Goal: Task Accomplishment & Management: Complete application form

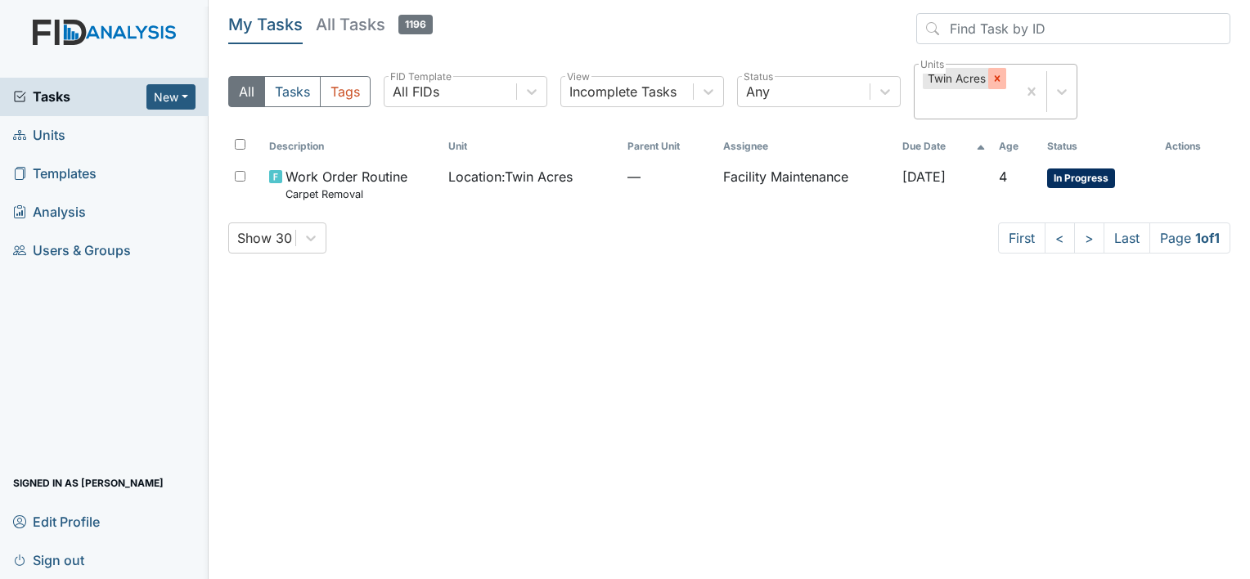
click at [995, 79] on icon at bounding box center [997, 79] width 6 height 6
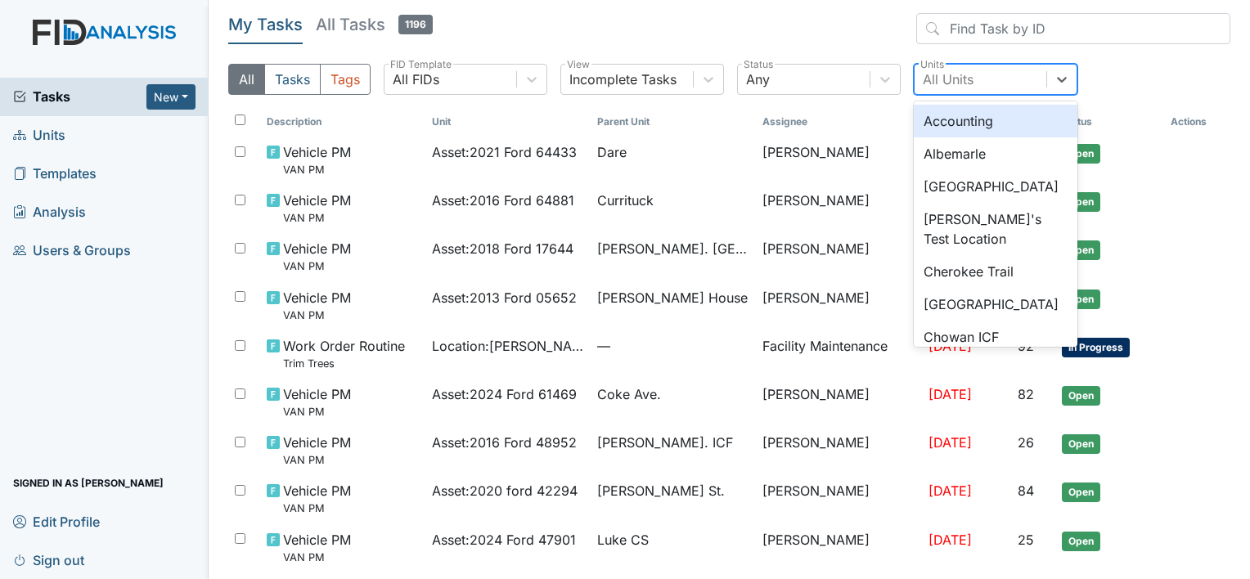
click at [946, 72] on div "All Units" at bounding box center [948, 80] width 51 height 20
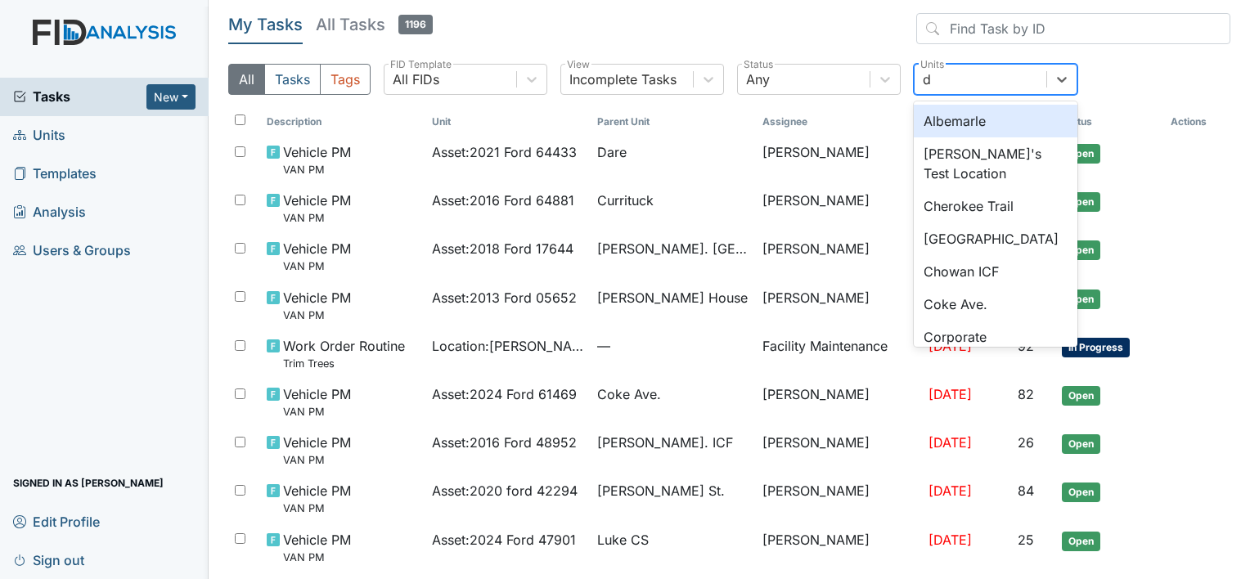
type input "da"
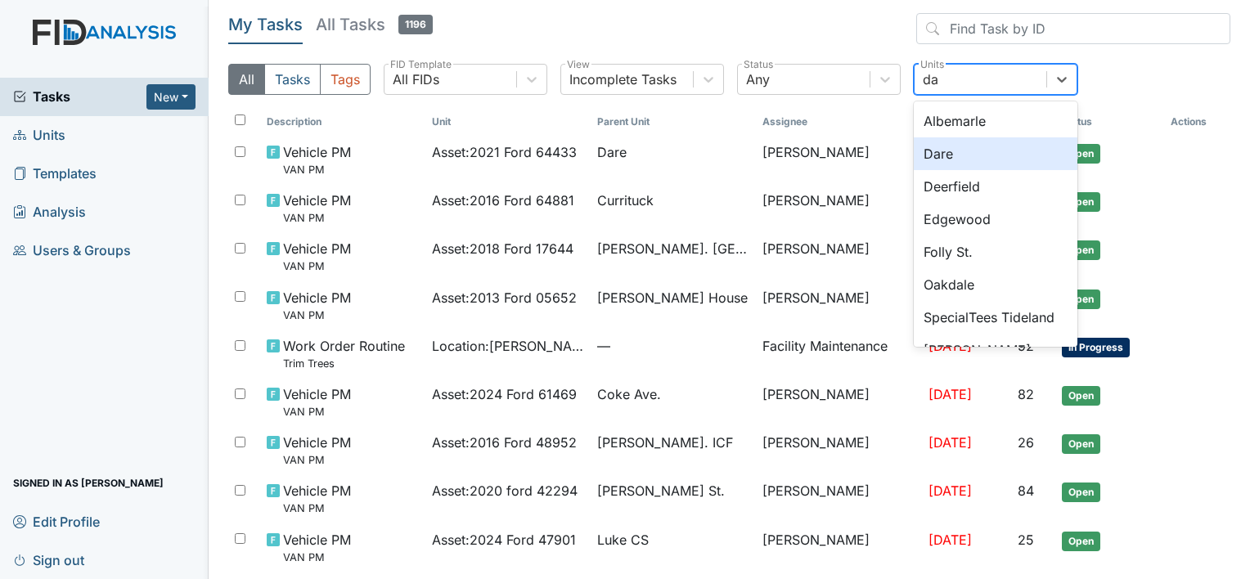
click at [942, 151] on div "Dare" at bounding box center [996, 153] width 164 height 33
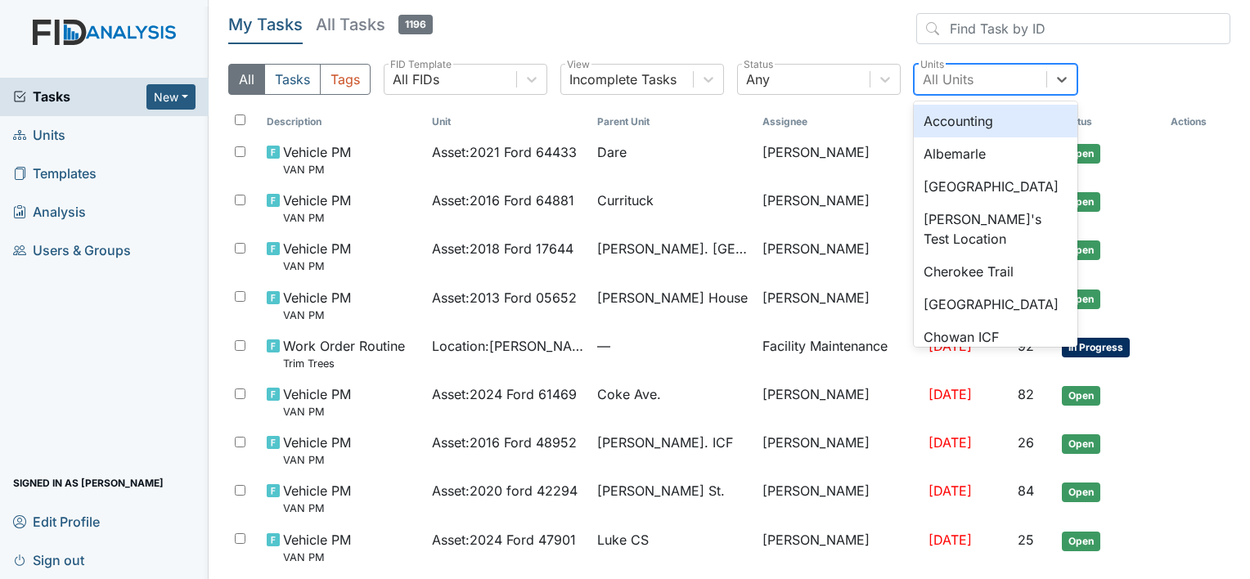
click at [936, 76] on div "All Units" at bounding box center [948, 80] width 51 height 20
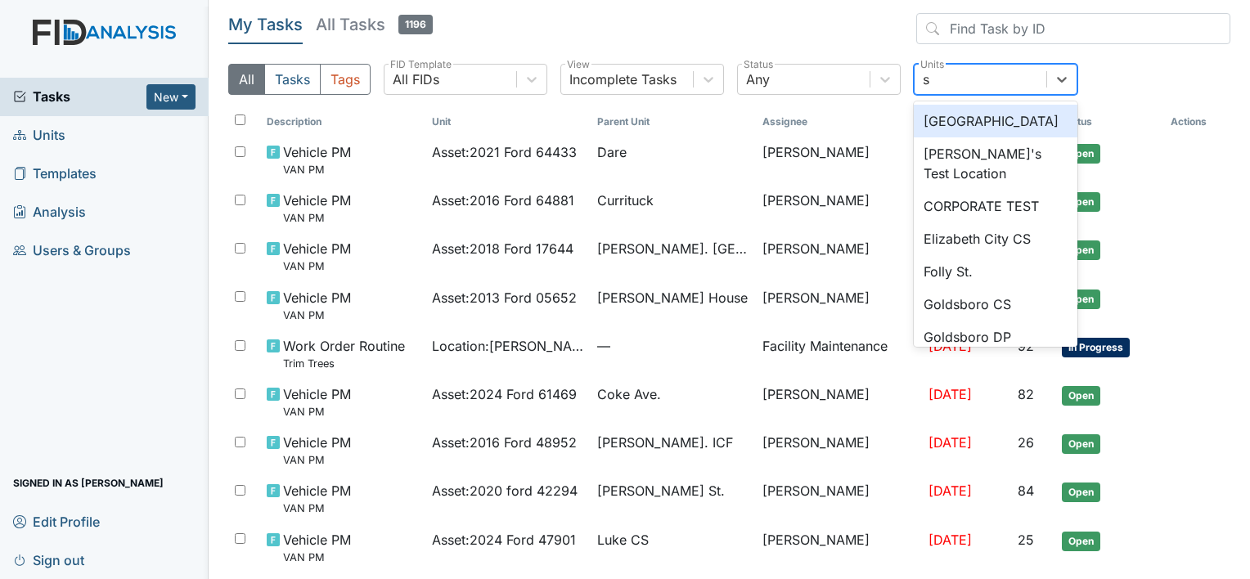
type input "sc"
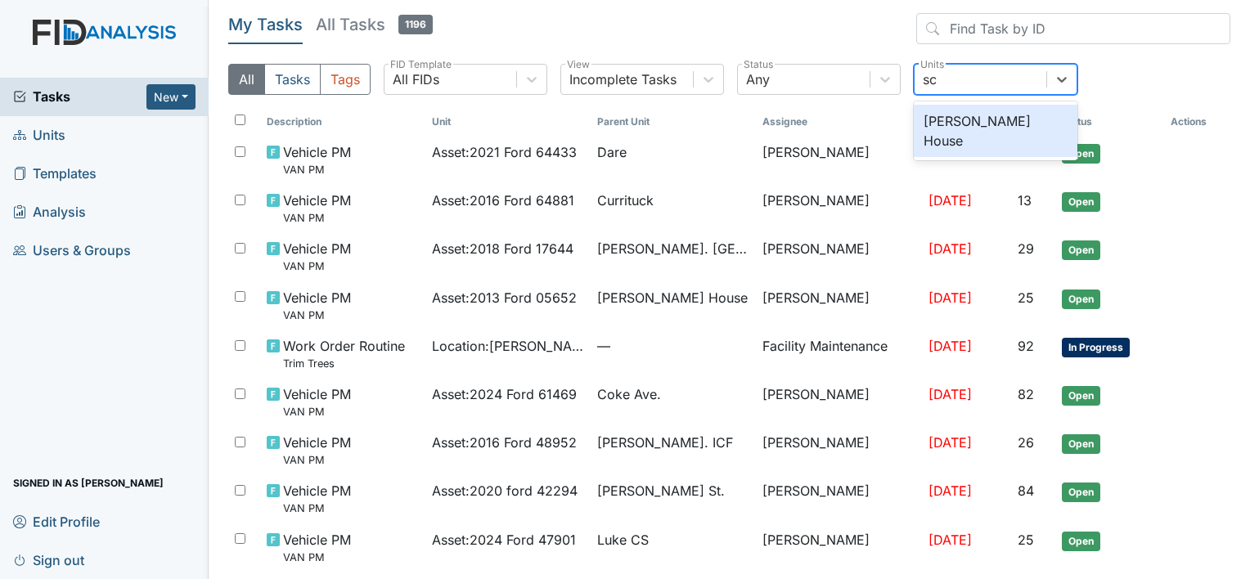
click at [947, 116] on div "Scott House" at bounding box center [996, 131] width 164 height 52
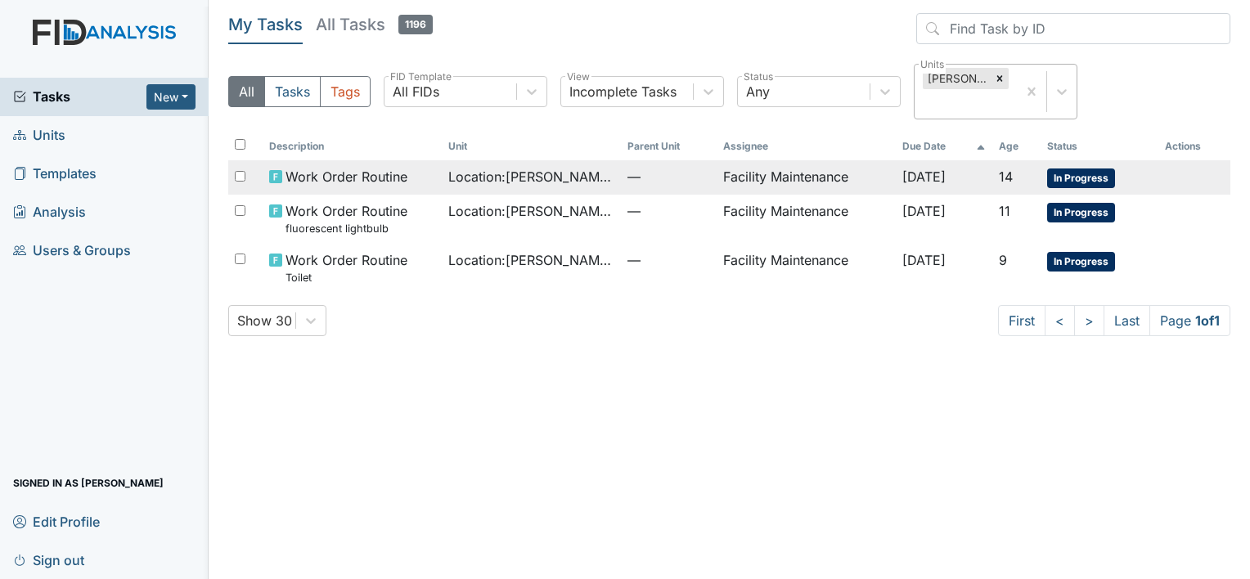
click at [376, 175] on span "Work Order Routine" at bounding box center [346, 177] width 122 height 20
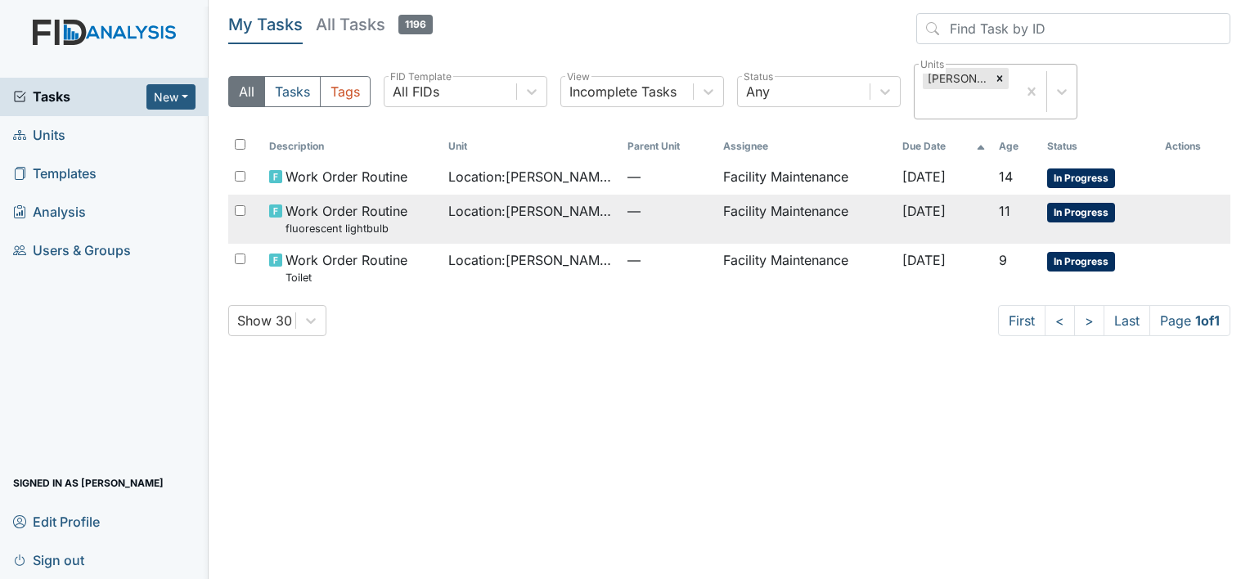
click at [336, 202] on span "Work Order Routine fluorescent lightbulb" at bounding box center [346, 218] width 122 height 35
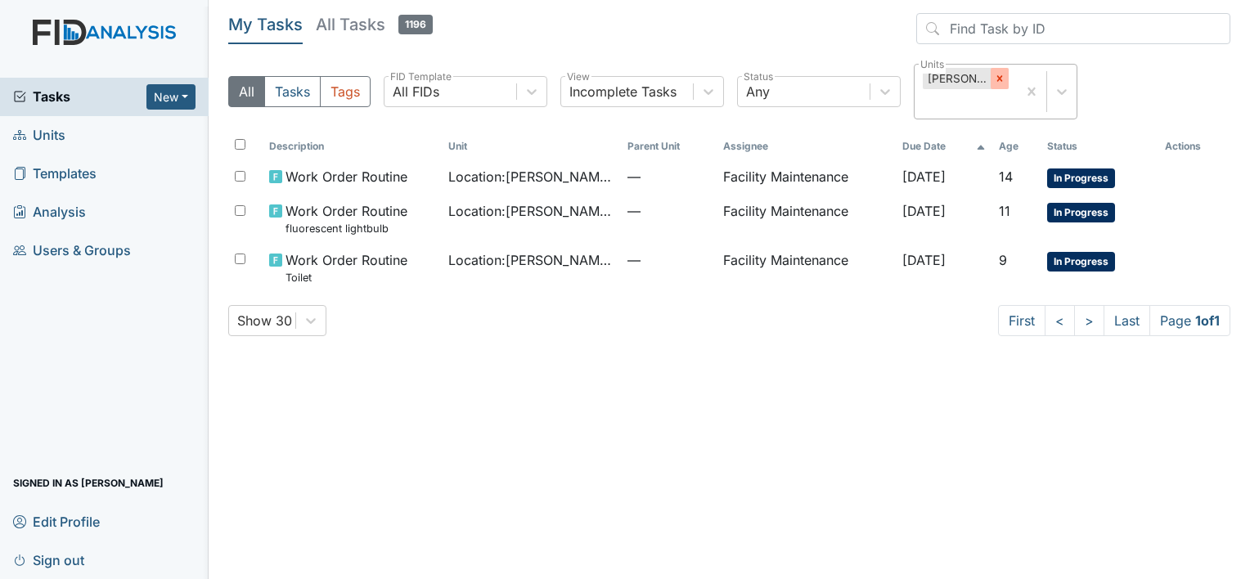
click at [991, 77] on div at bounding box center [1000, 78] width 18 height 21
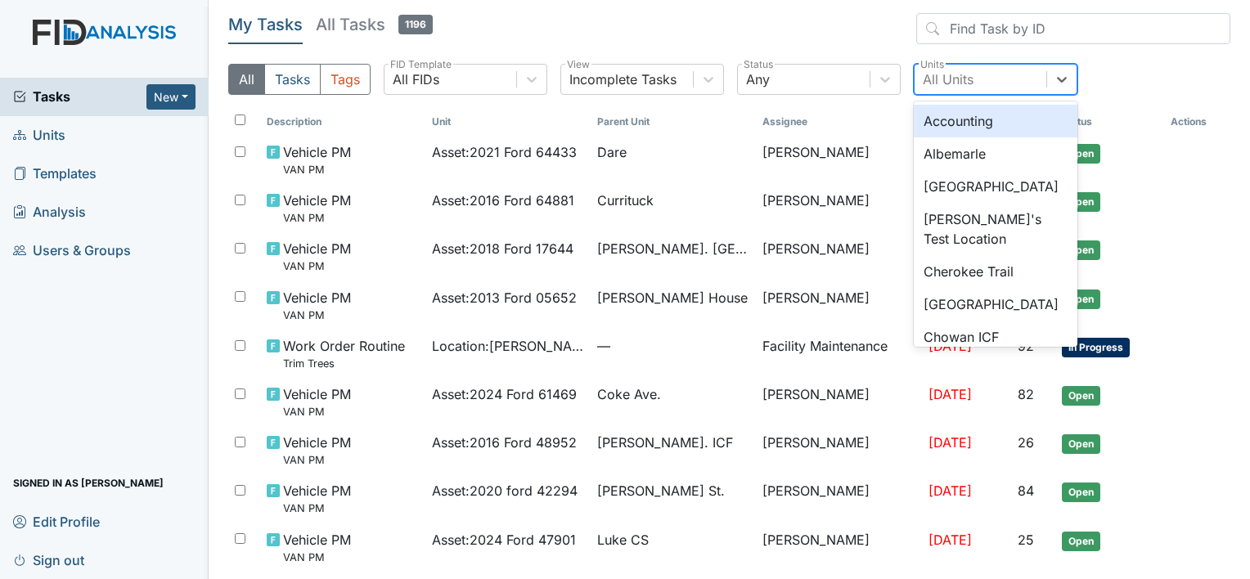
click at [994, 80] on div "All Units" at bounding box center [980, 79] width 132 height 29
click at [964, 157] on div "Albemarle" at bounding box center [996, 153] width 164 height 33
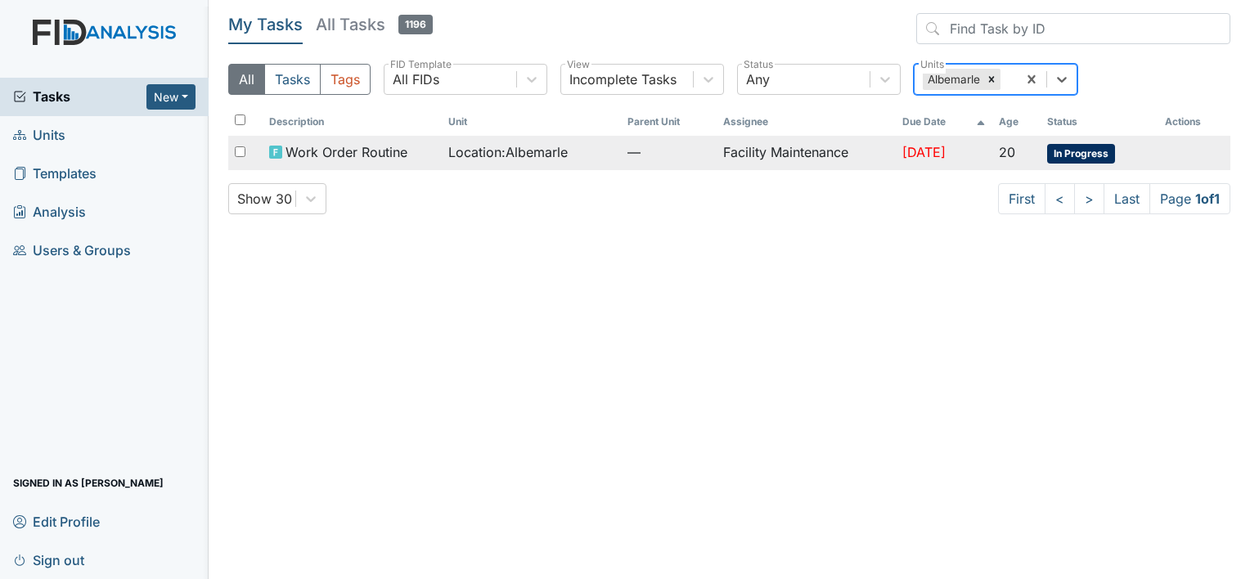
click at [538, 153] on span "Location : Albemarle" at bounding box center [507, 152] width 119 height 20
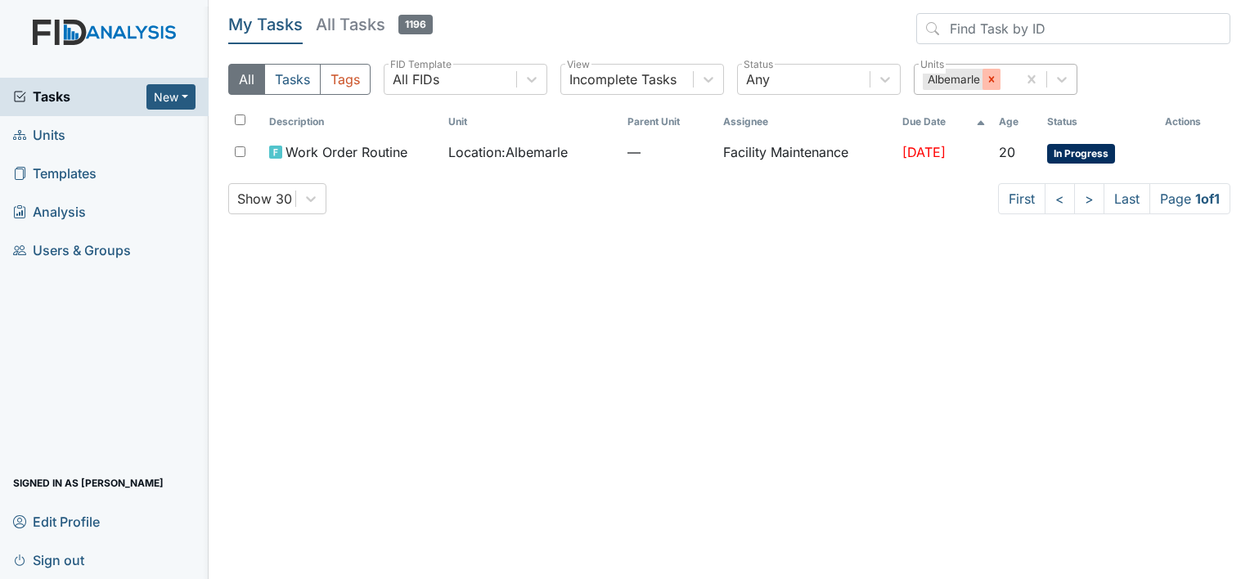
click at [987, 77] on icon at bounding box center [991, 79] width 11 height 11
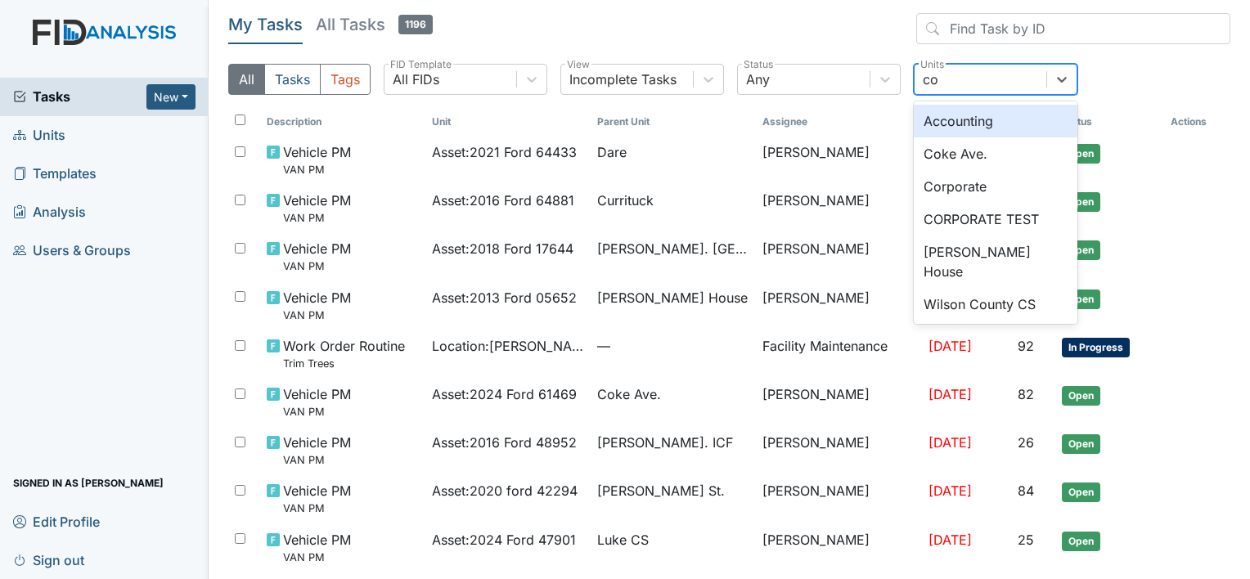
type input "cok"
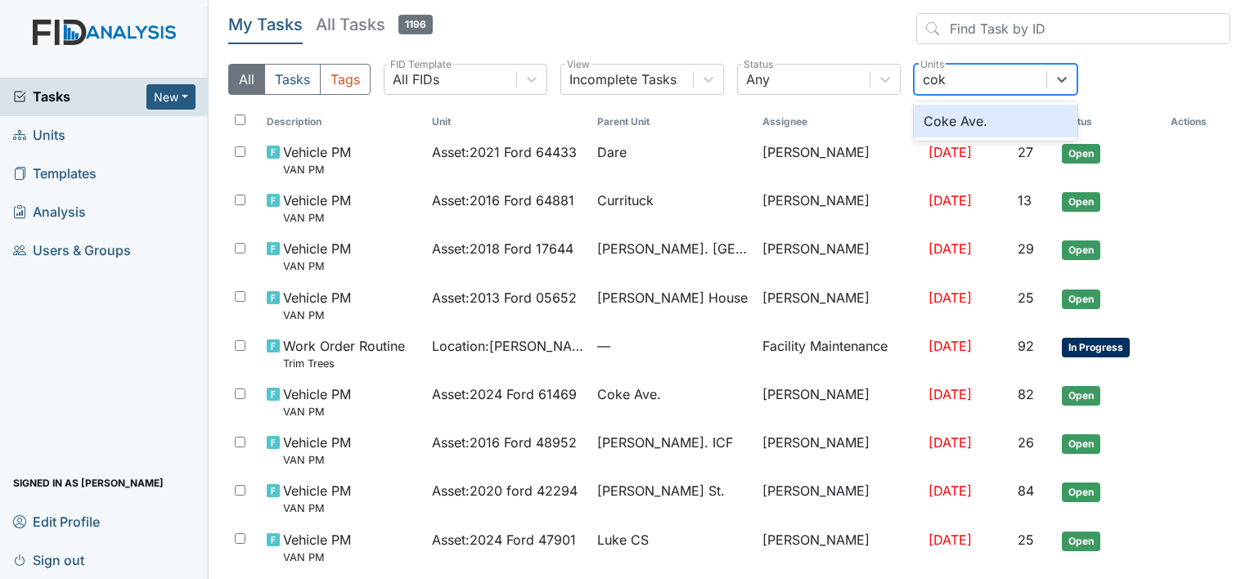
click at [973, 115] on div "Coke Ave." at bounding box center [996, 121] width 164 height 33
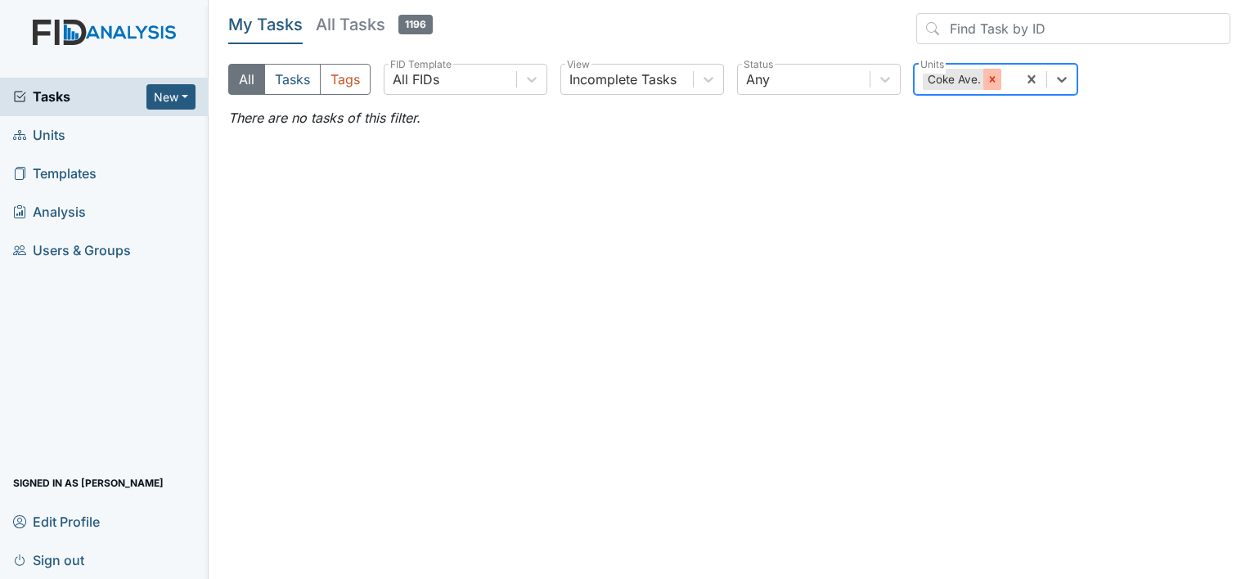
click at [991, 79] on icon at bounding box center [992, 79] width 6 height 6
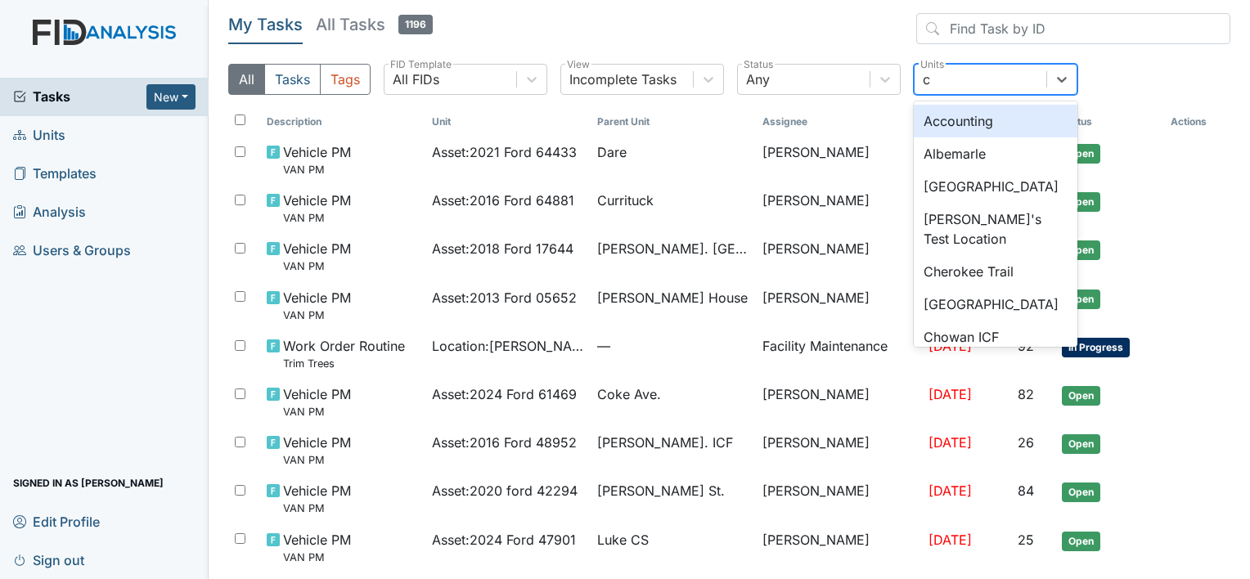
type input "ch"
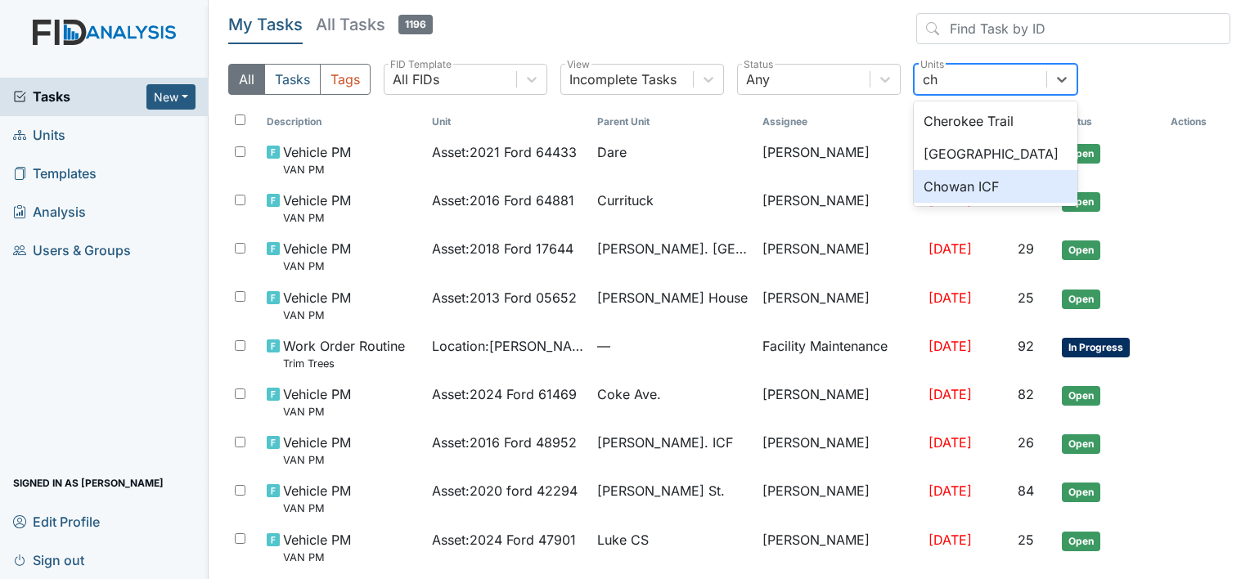
click at [955, 182] on div "Chowan ICF" at bounding box center [996, 186] width 164 height 33
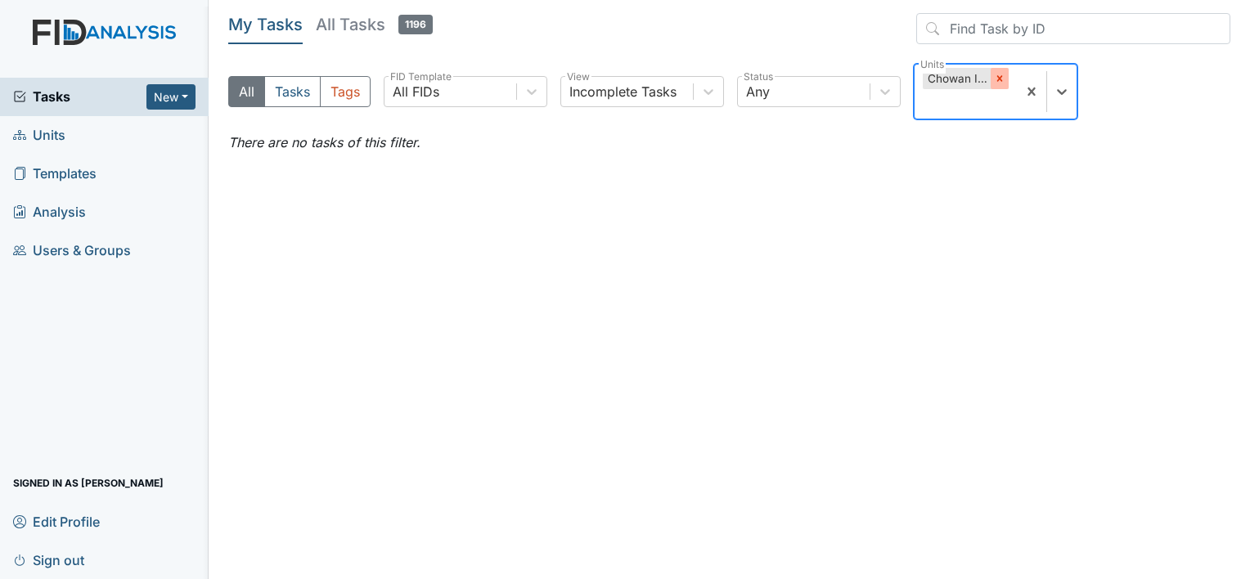
click at [1000, 77] on icon at bounding box center [999, 79] width 6 height 6
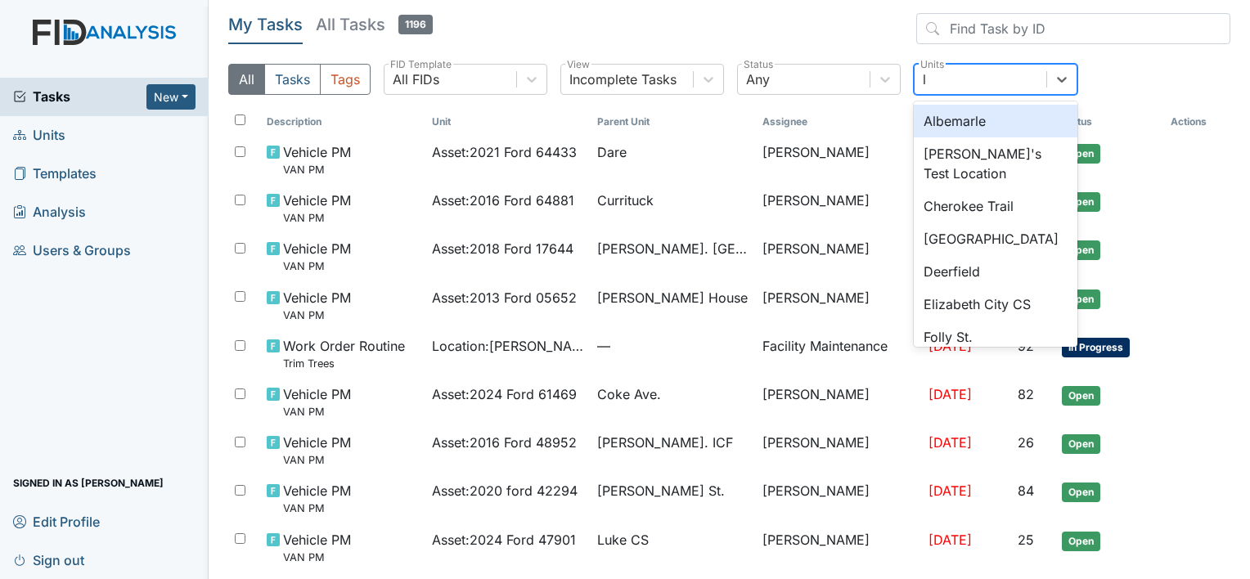
type input "lu"
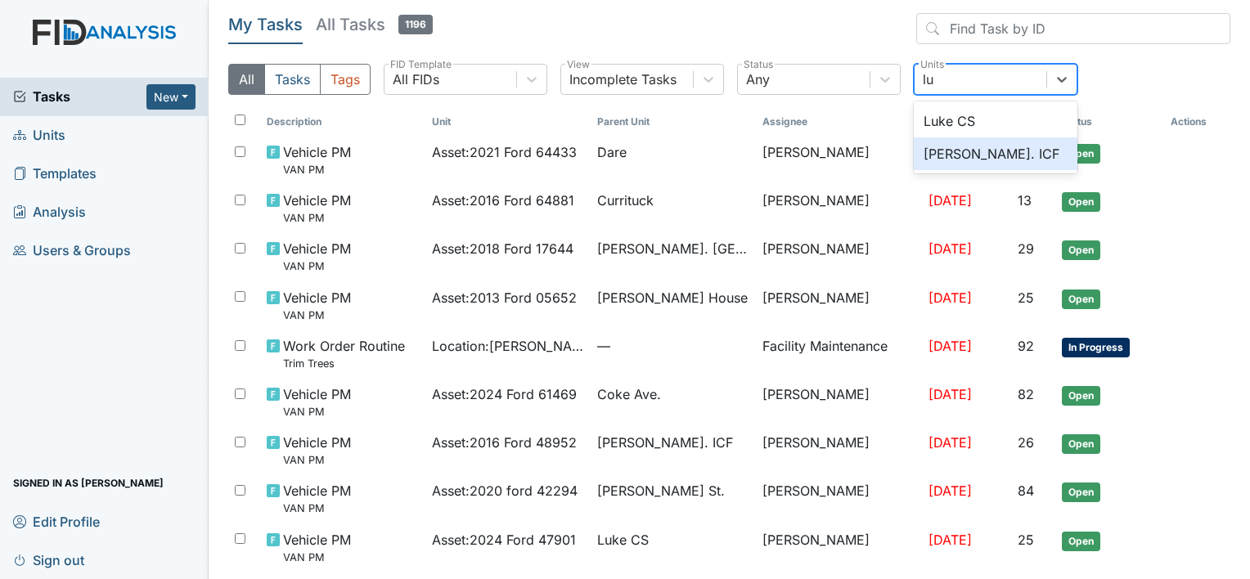
click at [964, 151] on div "[PERSON_NAME]. ICF" at bounding box center [996, 153] width 164 height 33
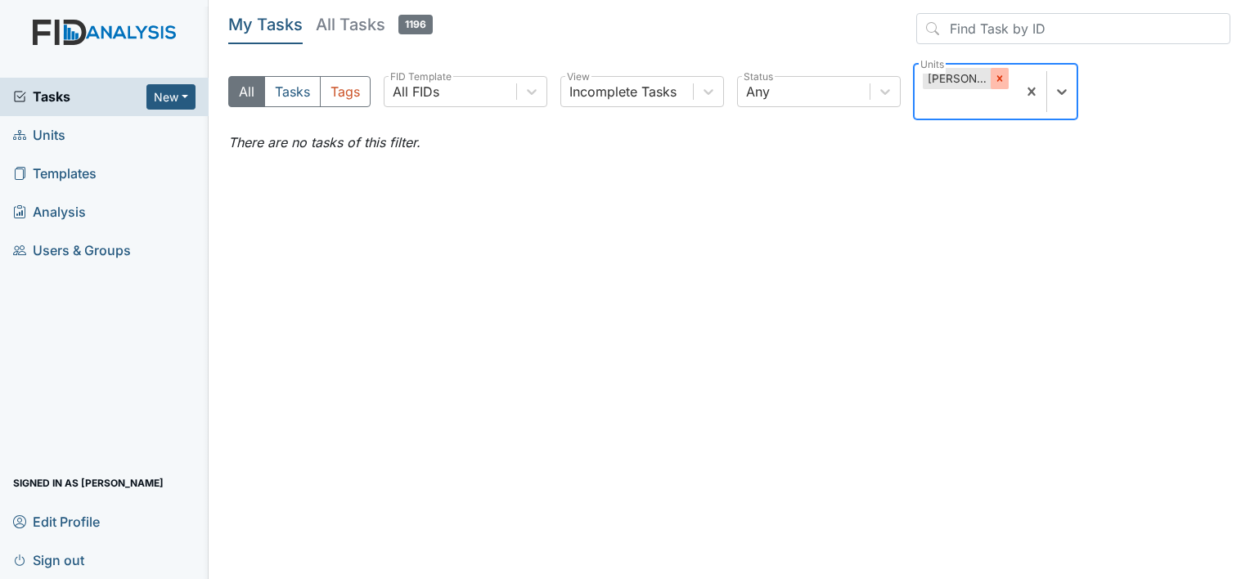
click at [1001, 76] on icon at bounding box center [999, 79] width 6 height 6
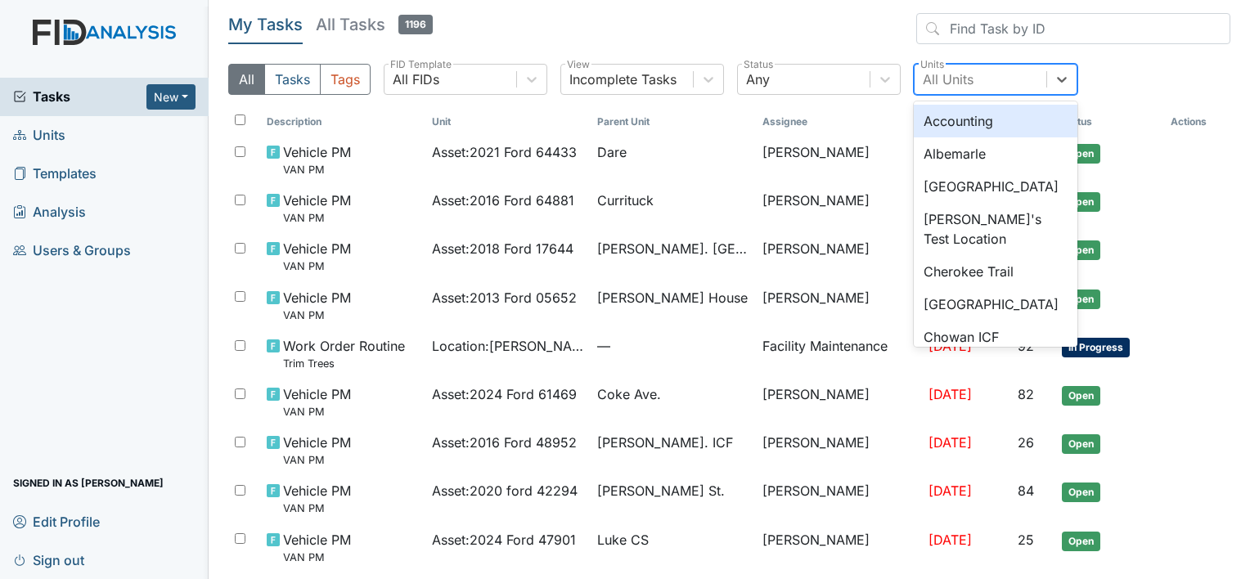
click at [963, 74] on div "All Units" at bounding box center [948, 80] width 51 height 20
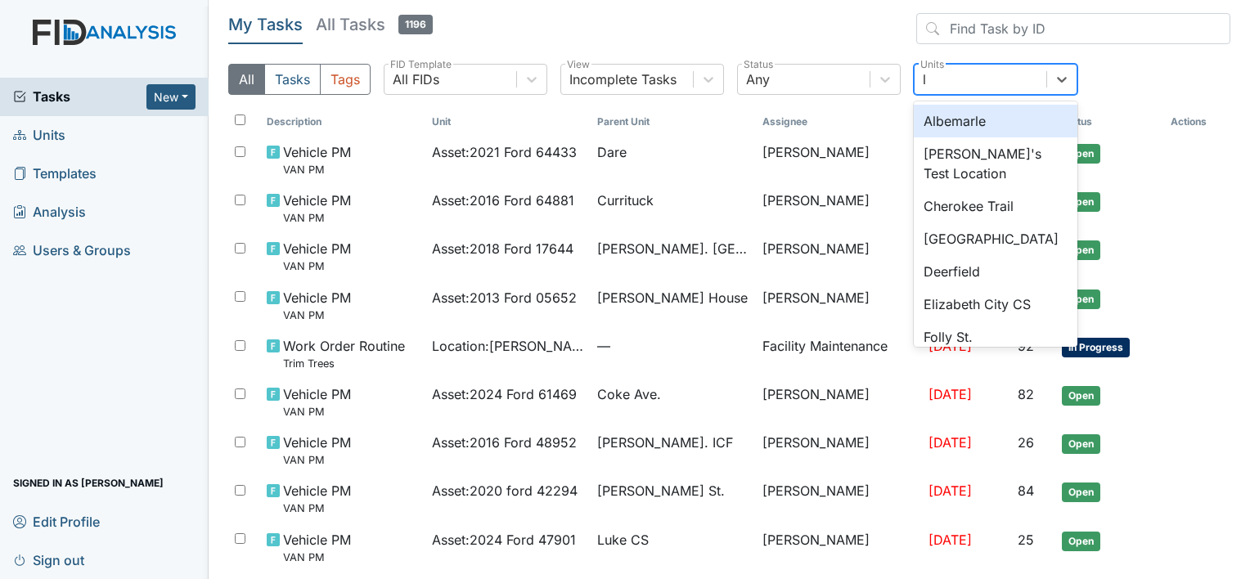
type input "lu"
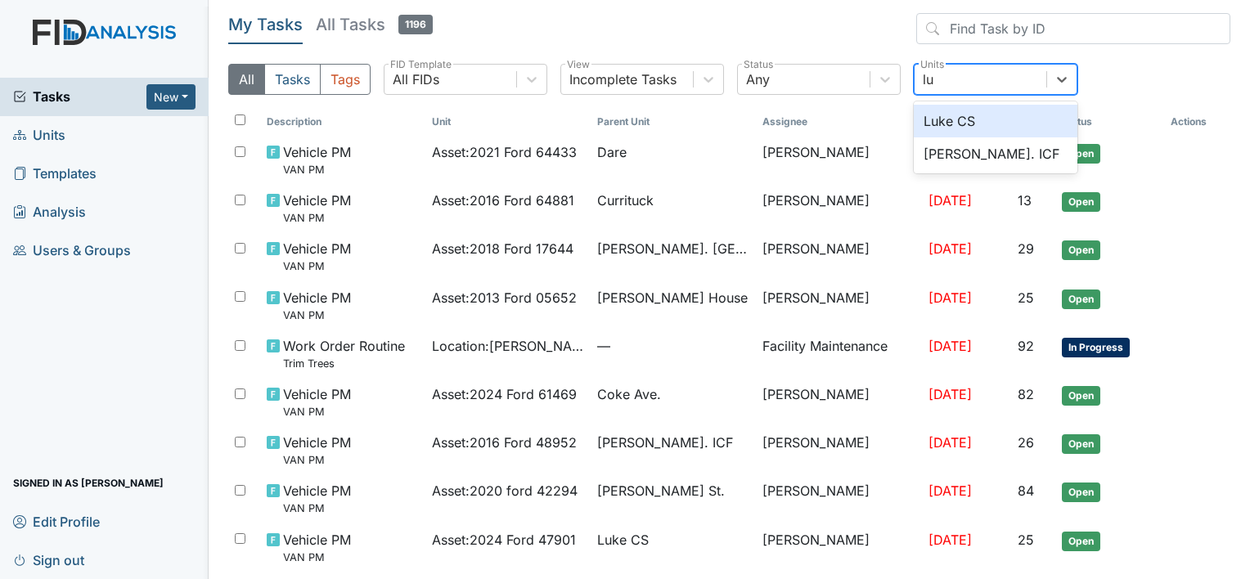
click at [941, 123] on div "Luke CS" at bounding box center [996, 121] width 164 height 33
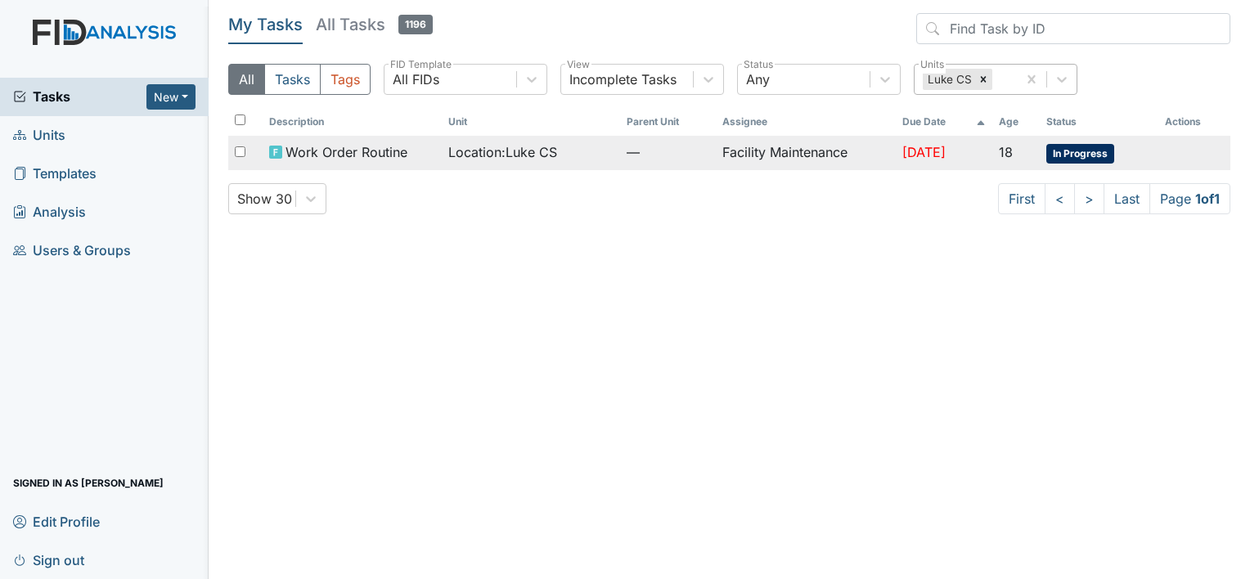
click at [790, 146] on td "Facility Maintenance" at bounding box center [805, 153] width 179 height 34
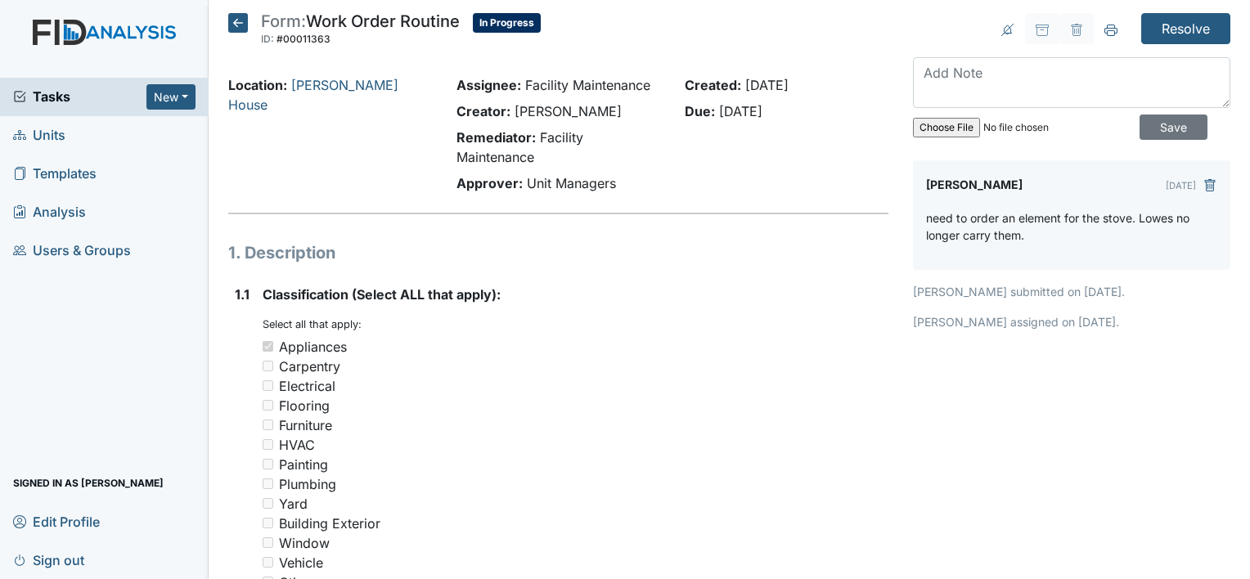
click at [376, 175] on div "Location: Scott House" at bounding box center [330, 137] width 228 height 124
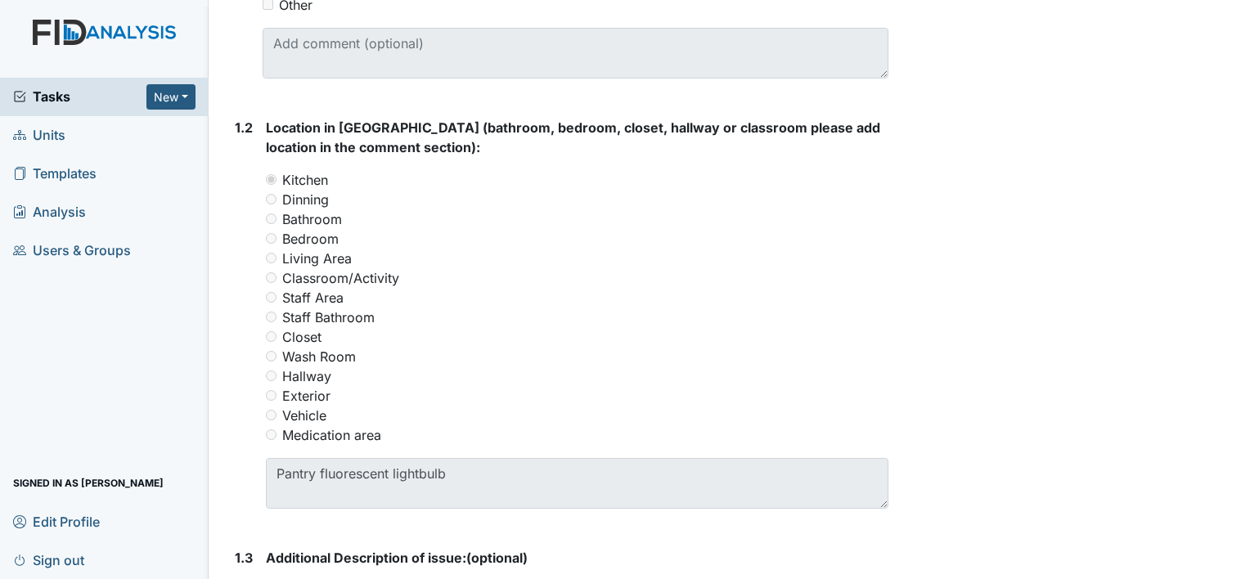
scroll to position [763, 0]
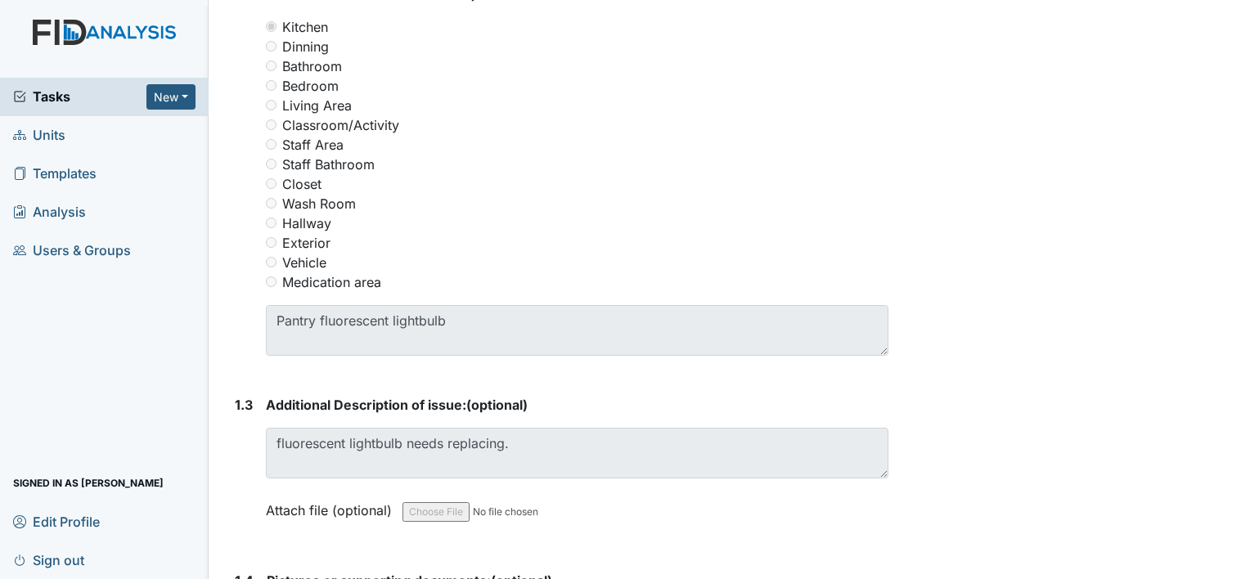
click at [1236, 10] on main "Form: Work Order Routine ID: #00011310 In Progress Autosaving... fluorescent li…" at bounding box center [729, 289] width 1041 height 579
click at [1235, 12] on main "Form: Work Order Routine ID: #00011310 In Progress Autosaving... fluorescent li…" at bounding box center [729, 289] width 1041 height 579
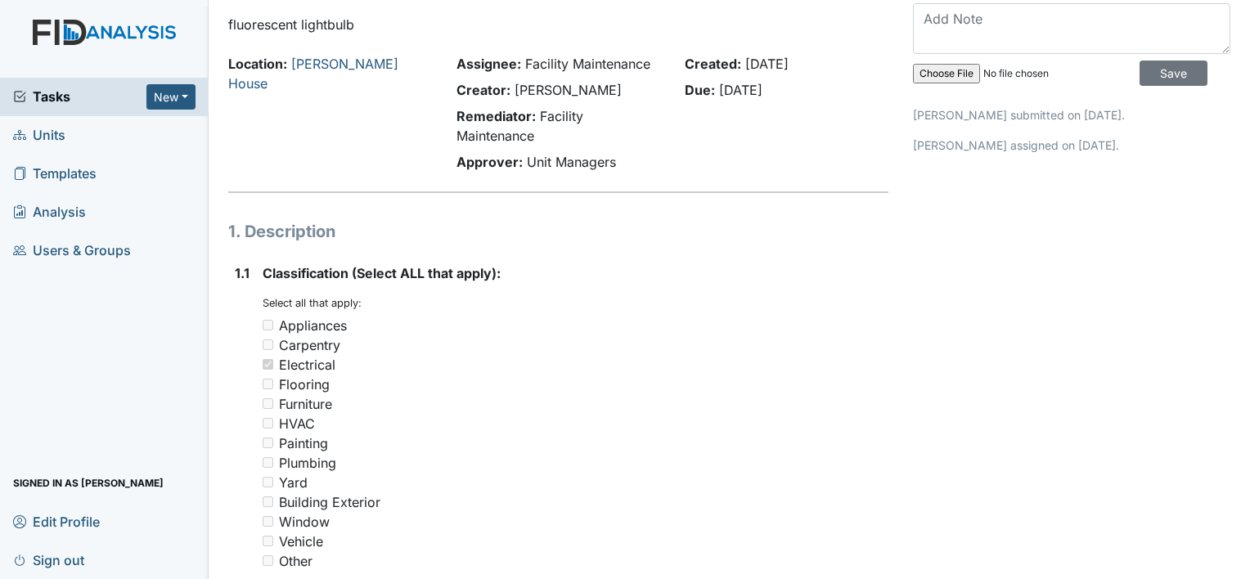
scroll to position [0, 0]
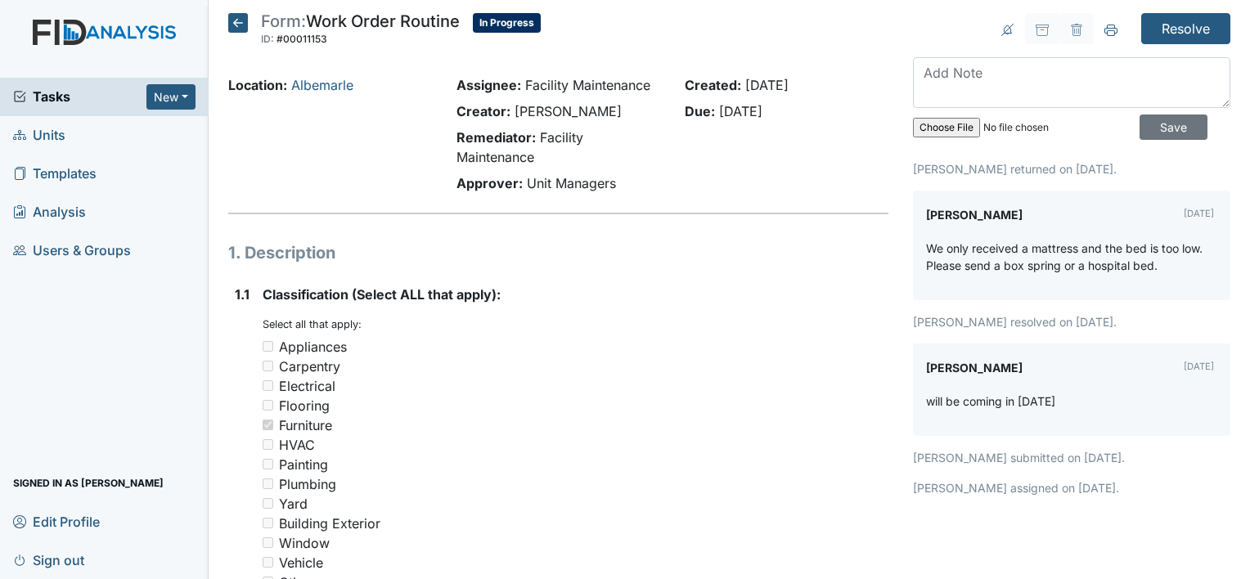
click at [538, 153] on div "Remediator: Facility Maintenance" at bounding box center [558, 147] width 204 height 39
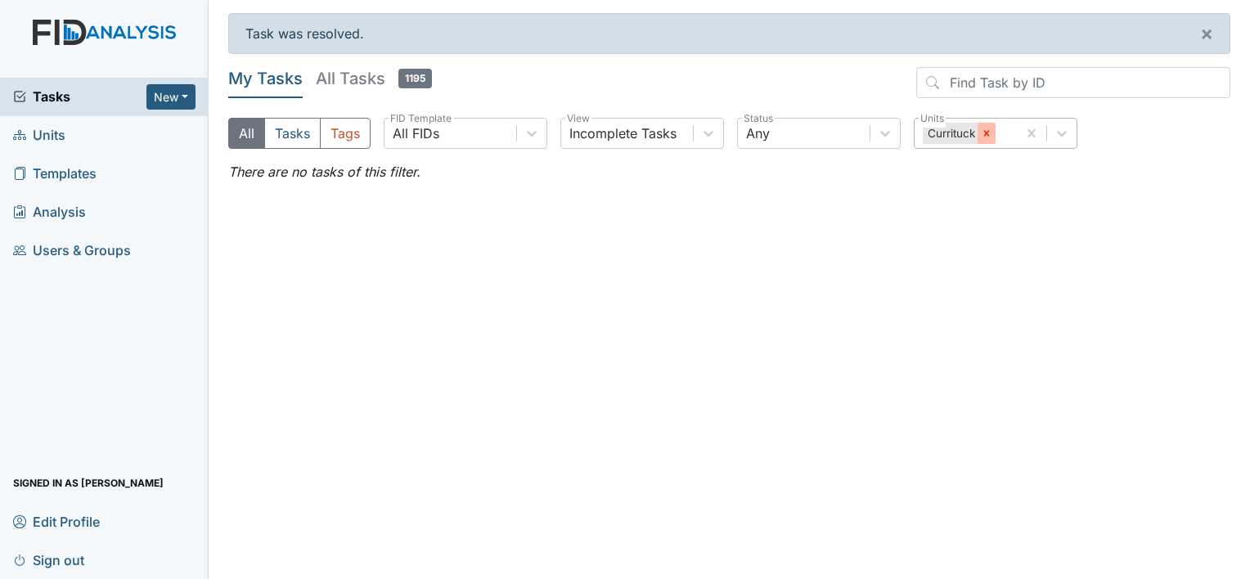
click at [988, 137] on icon at bounding box center [986, 133] width 11 height 11
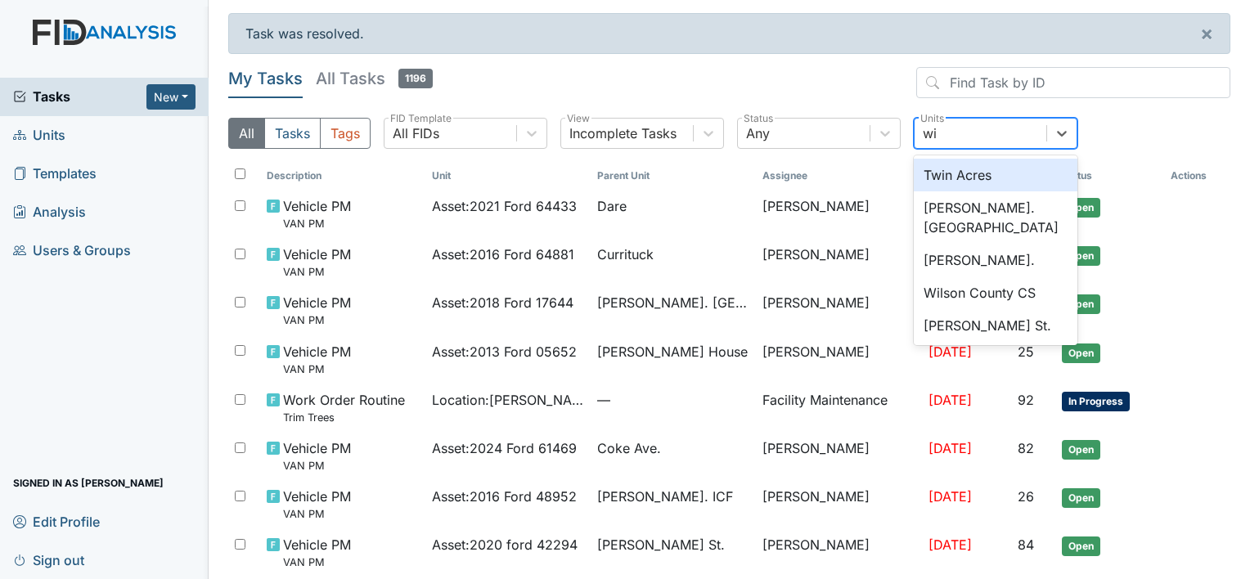
type input "wic"
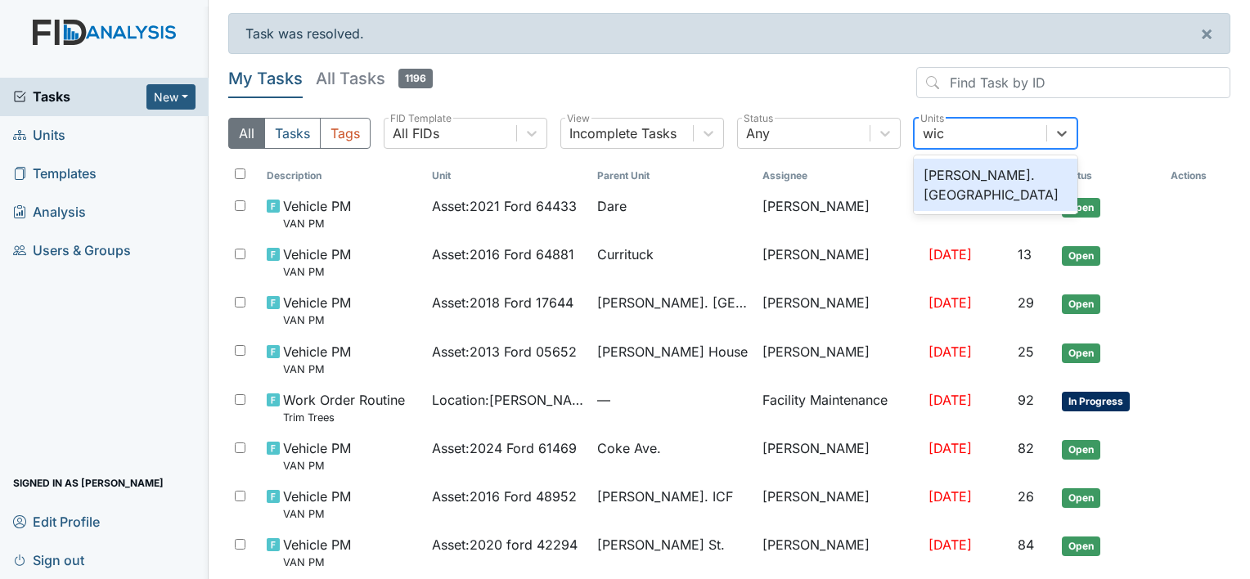
click at [1009, 170] on div "Wickham Rd. Camden" at bounding box center [996, 185] width 164 height 52
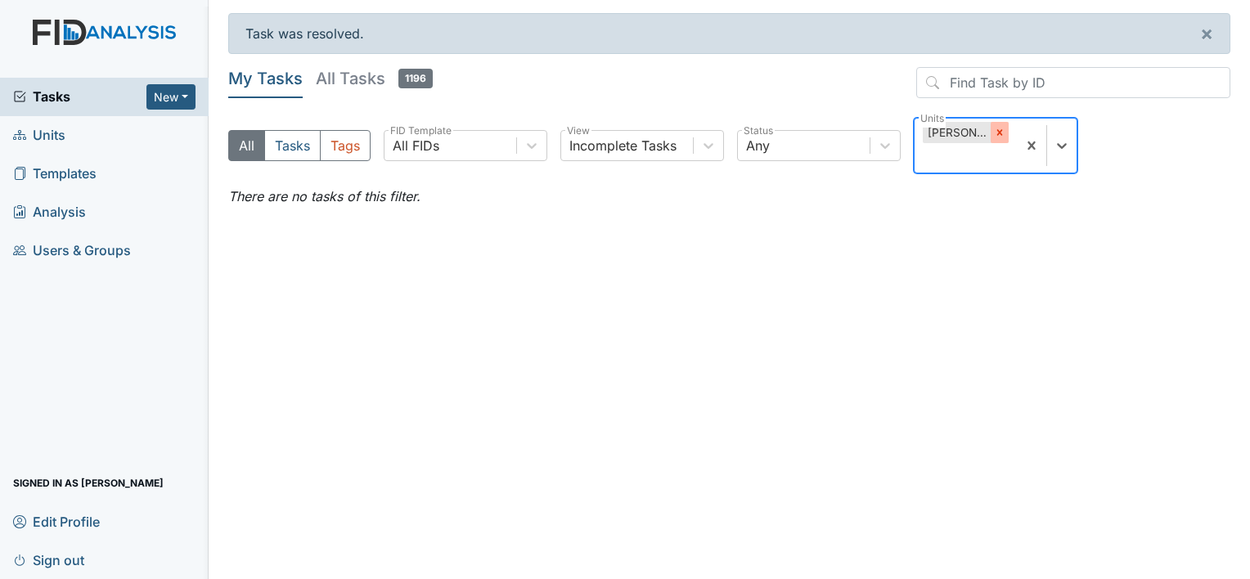
click at [995, 137] on icon at bounding box center [999, 132] width 11 height 11
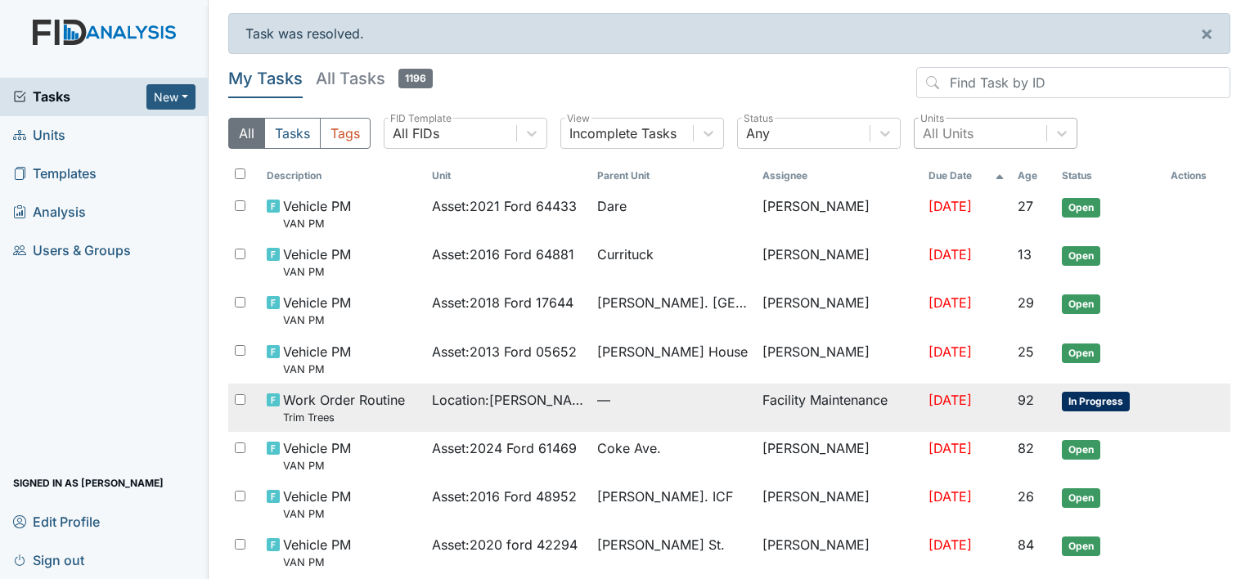
click at [447, 388] on td "Location : Wilson St." at bounding box center [507, 408] width 165 height 48
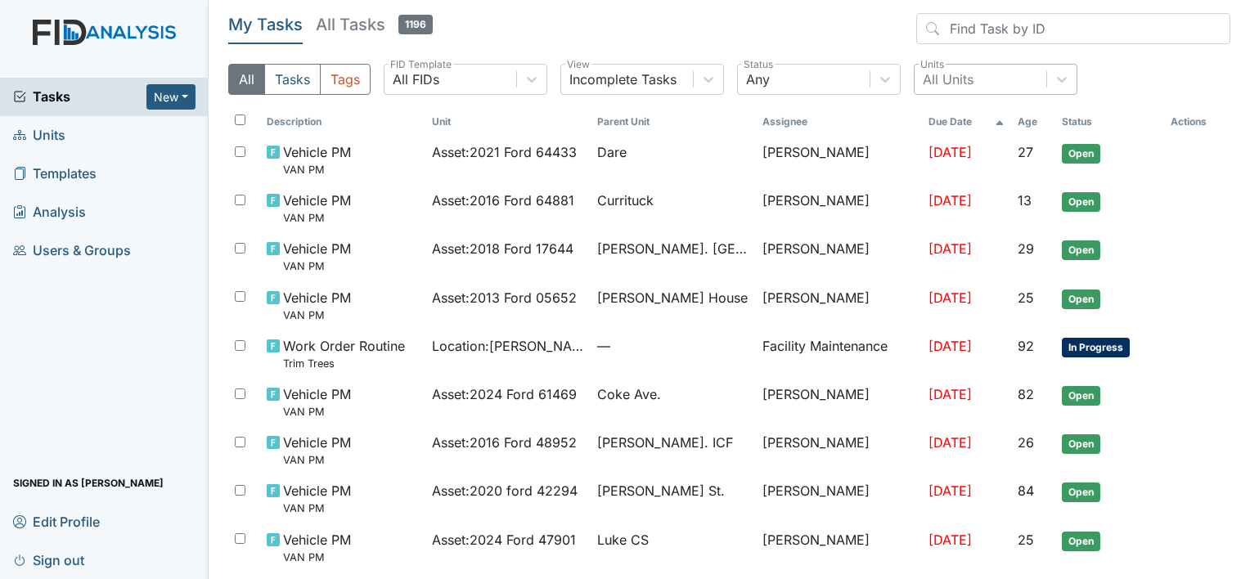
click at [963, 71] on div "All Units" at bounding box center [948, 80] width 51 height 20
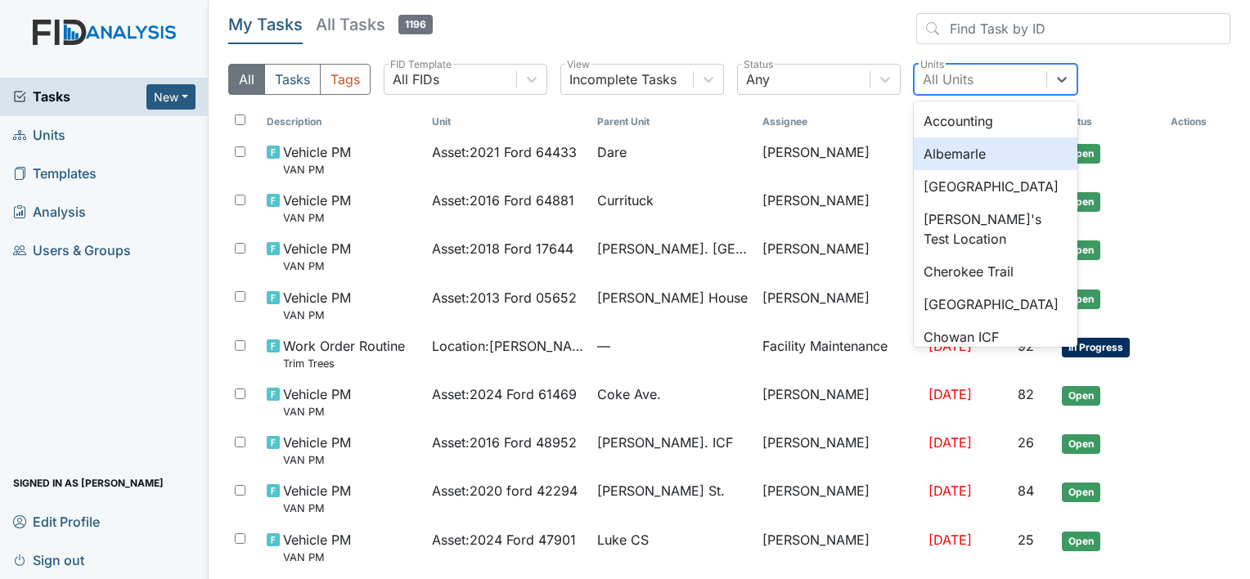
click at [955, 153] on div "Albemarle" at bounding box center [996, 153] width 164 height 33
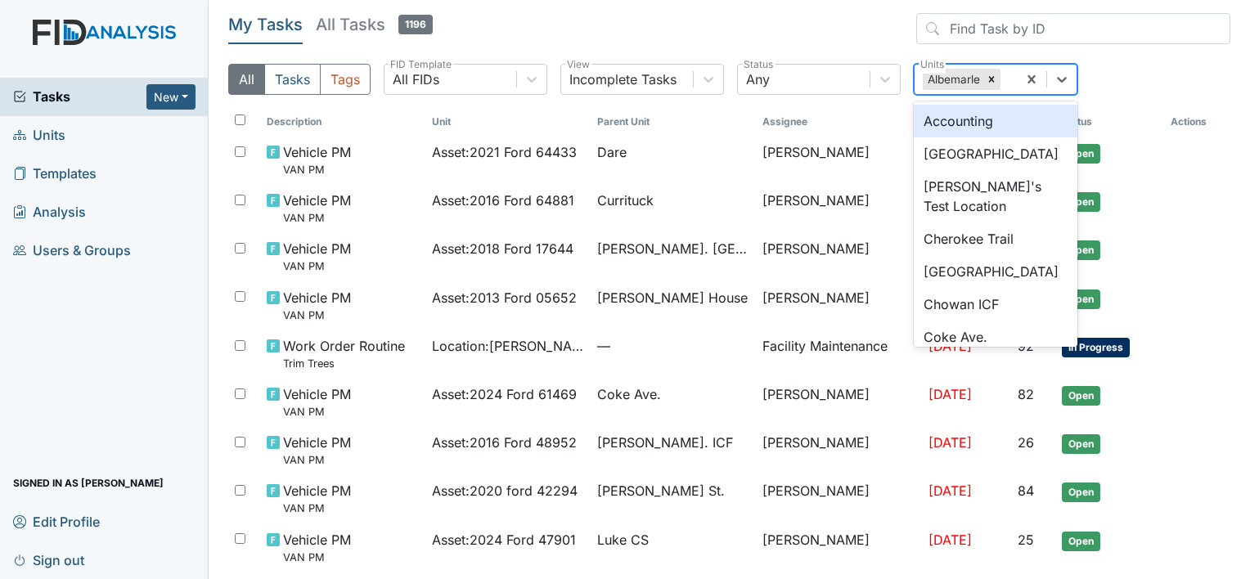
click at [946, 75] on div "Albemarle" at bounding box center [953, 79] width 60 height 21
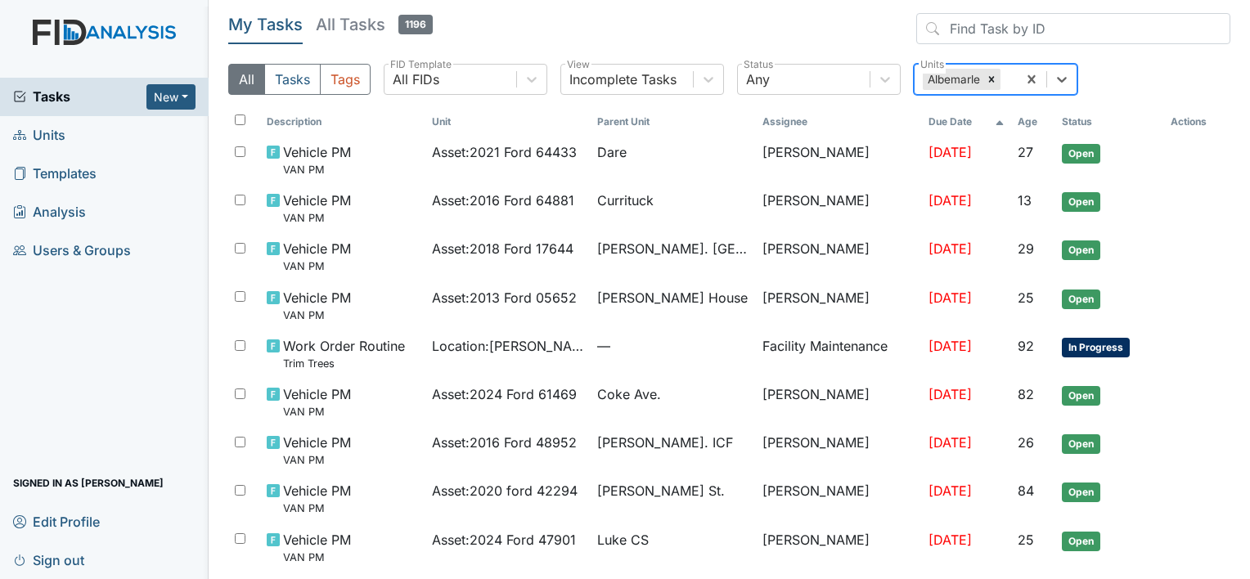
click at [946, 75] on div "Albemarle" at bounding box center [953, 79] width 60 height 21
click at [990, 83] on icon at bounding box center [991, 79] width 11 height 11
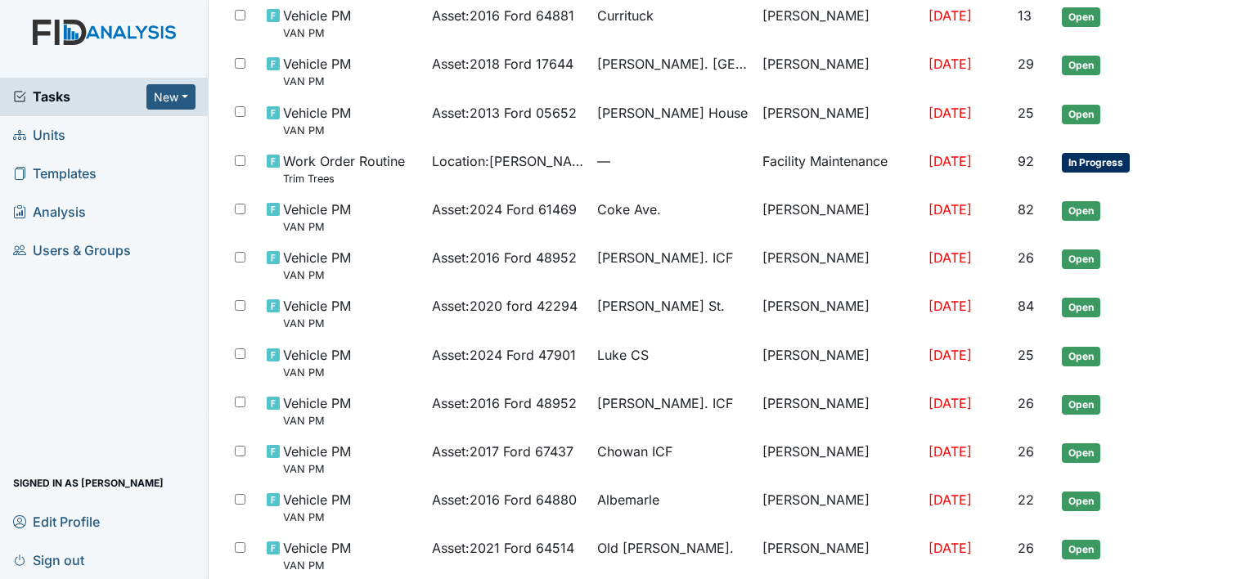
scroll to position [327, 0]
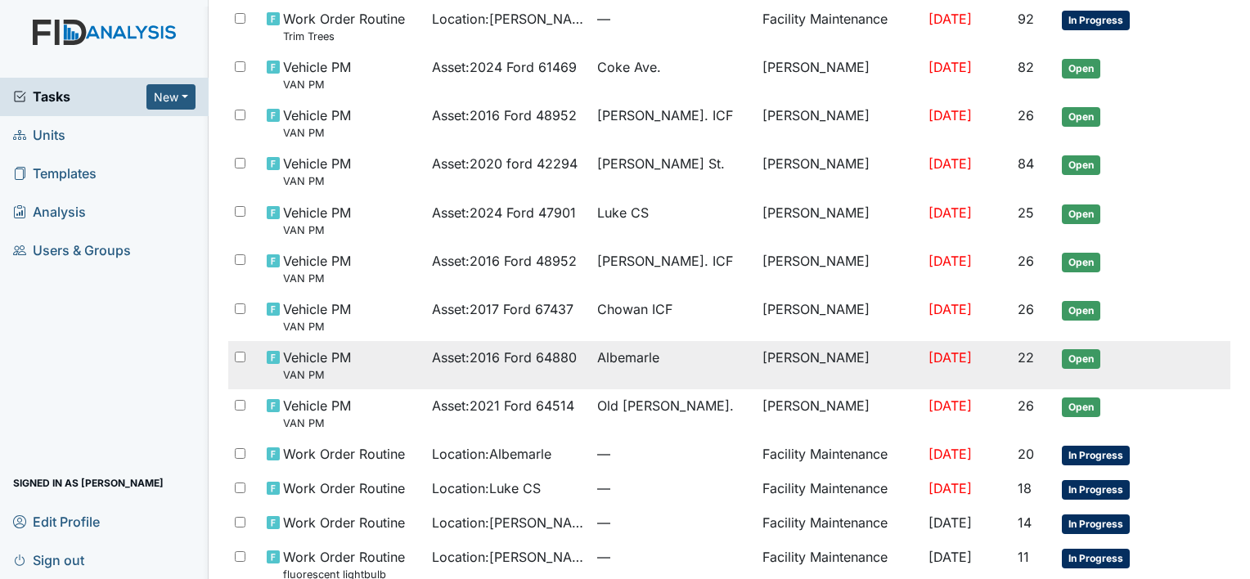
click at [622, 358] on span "Albemarle" at bounding box center [628, 358] width 62 height 20
click at [597, 360] on span "Albemarle" at bounding box center [628, 358] width 62 height 20
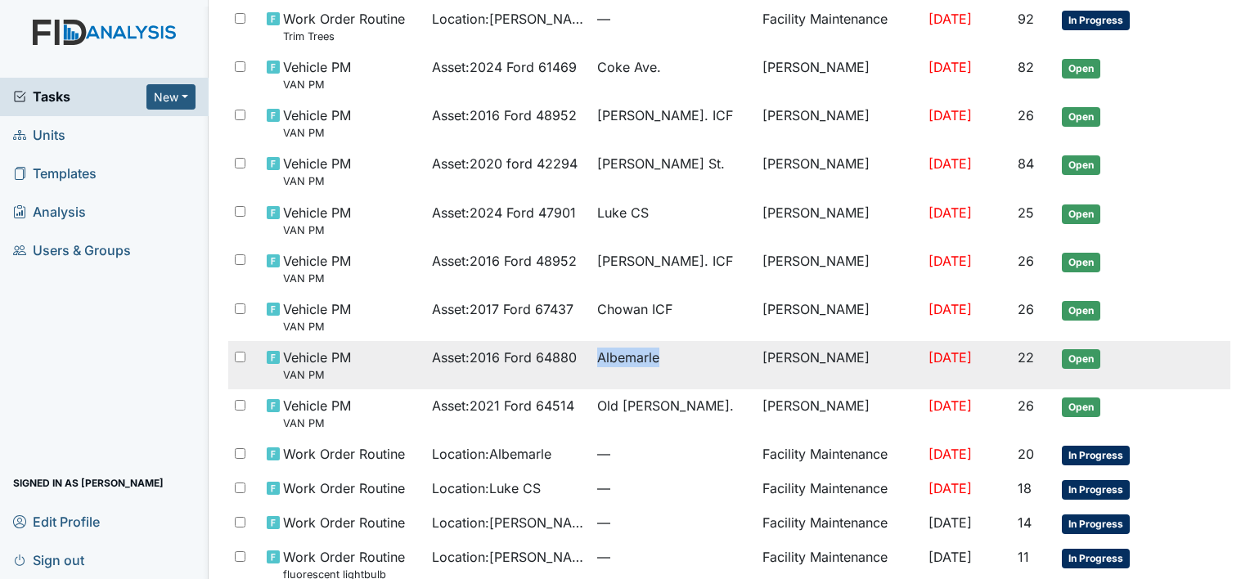
drag, startPoint x: 592, startPoint y: 360, endPoint x: 694, endPoint y: 377, distance: 103.7
click at [694, 377] on td "Albemarle" at bounding box center [673, 365] width 165 height 48
click at [597, 354] on span "Albemarle" at bounding box center [628, 358] width 62 height 20
click at [597, 355] on span "Albemarle" at bounding box center [628, 358] width 62 height 20
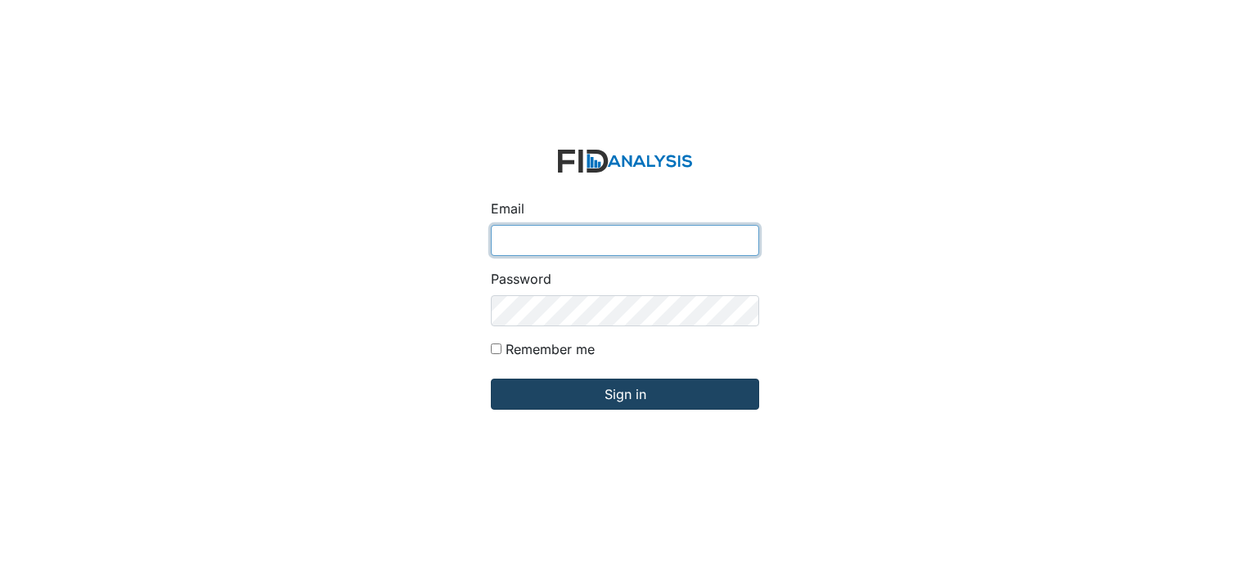
type input "[EMAIL_ADDRESS][DOMAIN_NAME]"
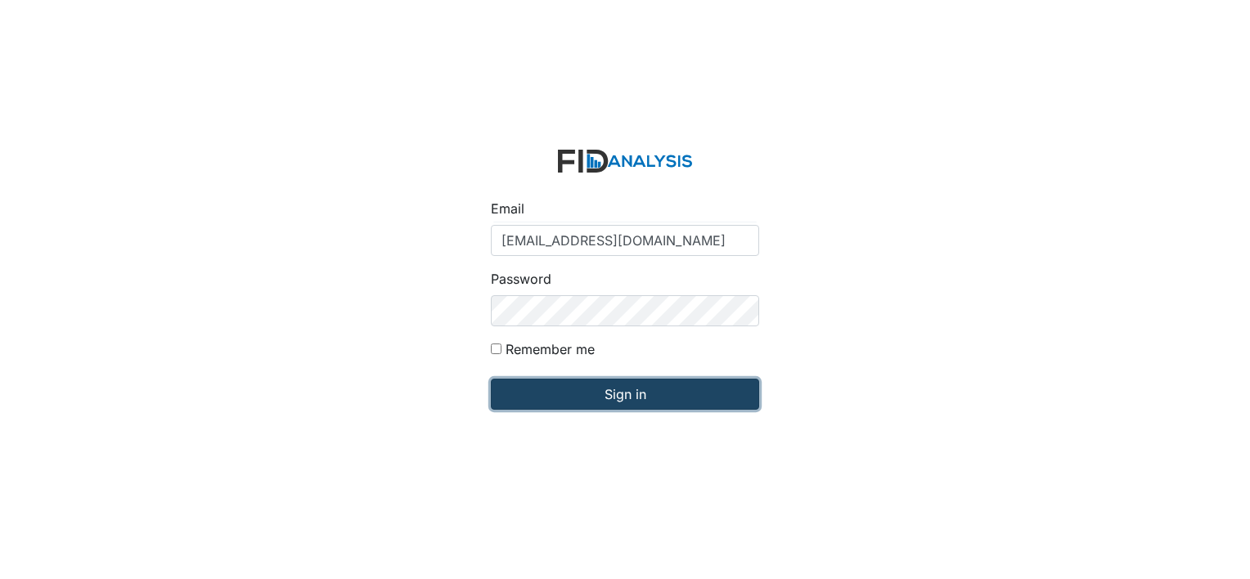
click at [543, 396] on input "Sign in" at bounding box center [625, 394] width 268 height 31
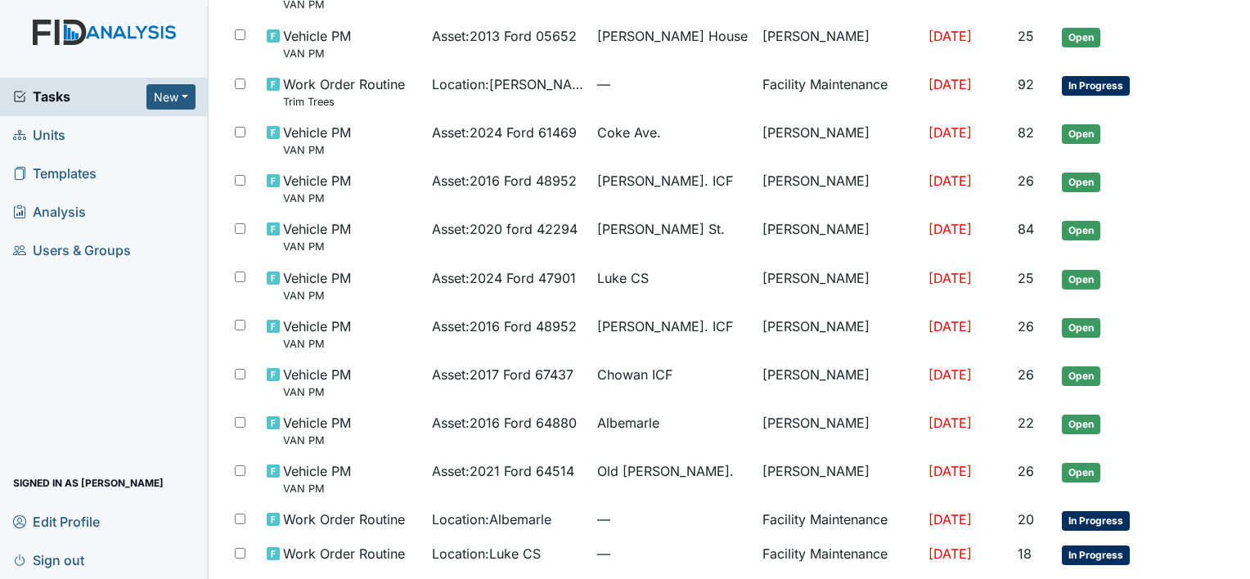
scroll to position [272, 0]
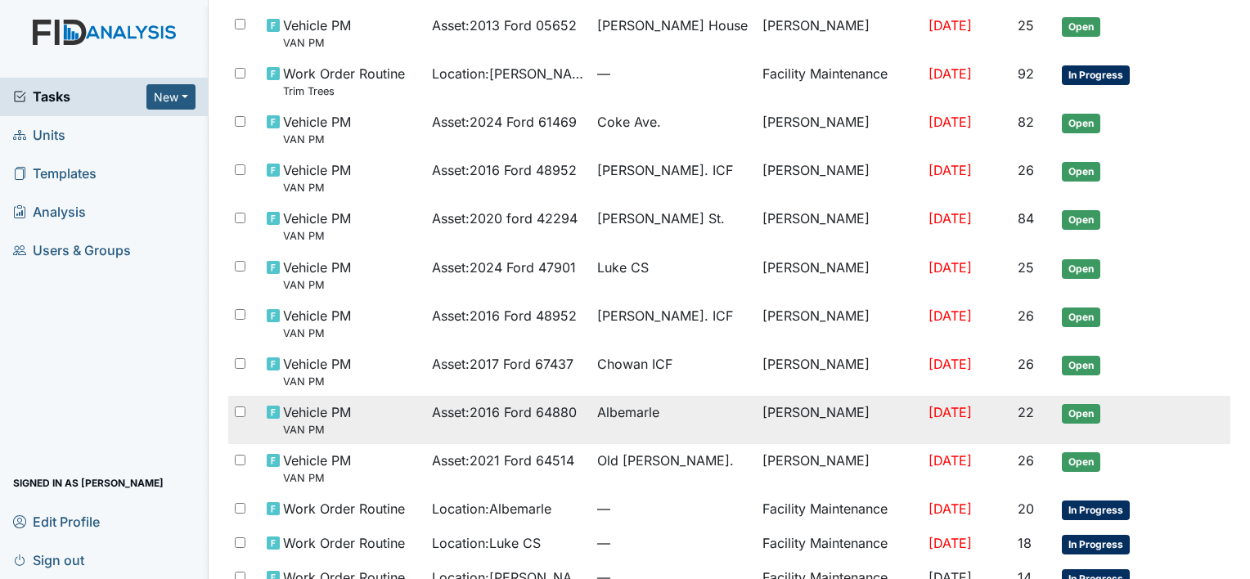
click at [789, 413] on td "[PERSON_NAME]" at bounding box center [838, 420] width 165 height 48
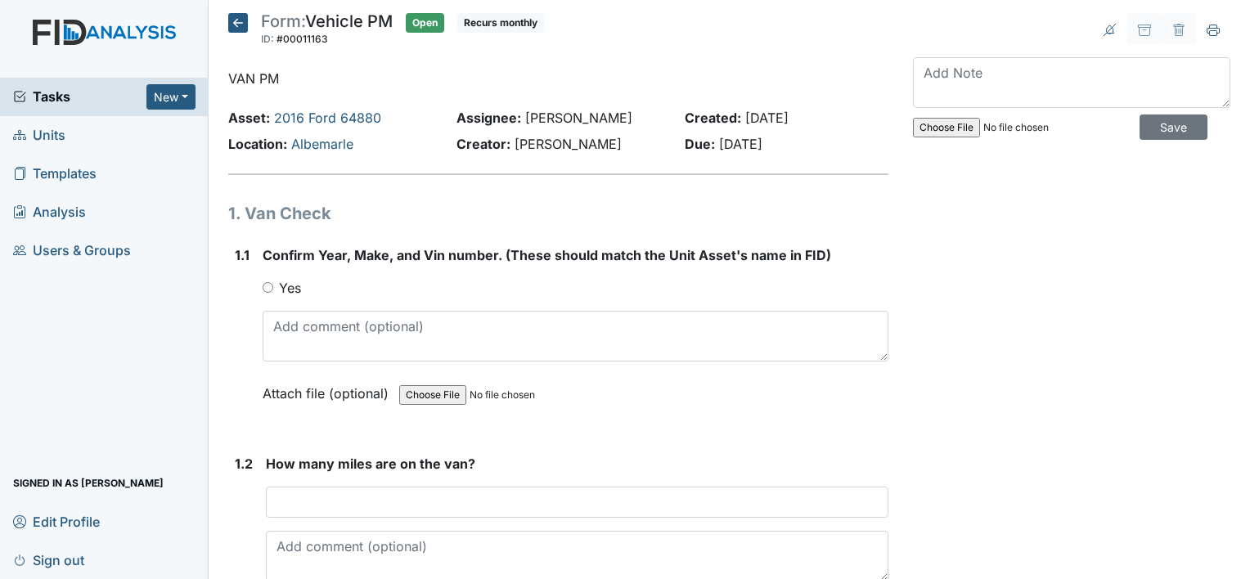
click at [268, 284] on input "Yes" at bounding box center [268, 287] width 11 height 11
radio input "true"
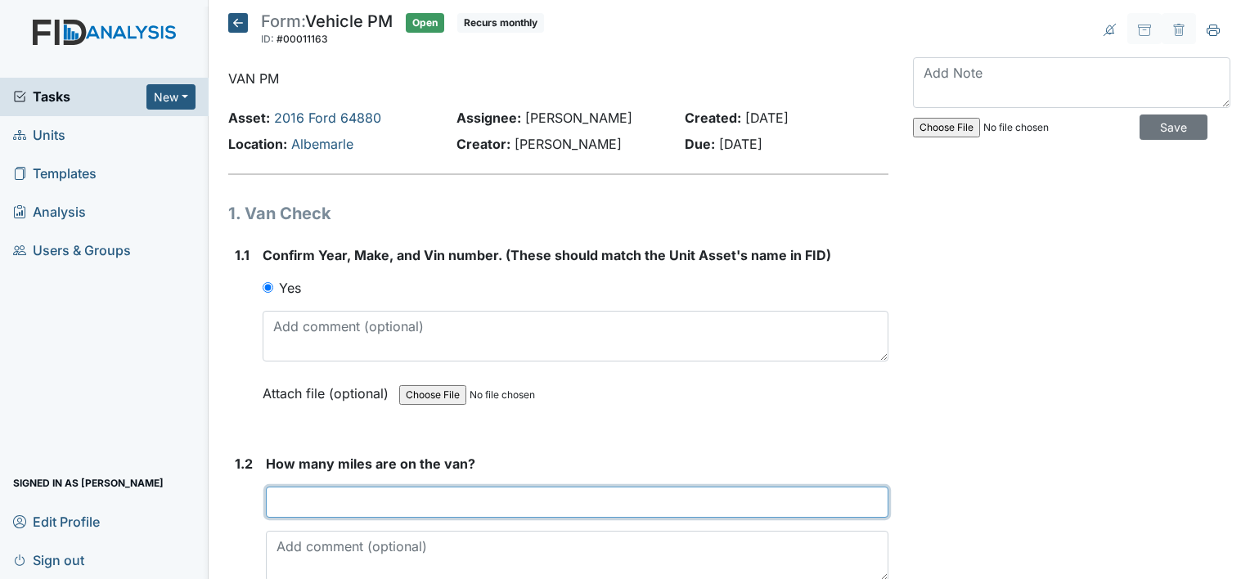
click at [329, 489] on input "number" at bounding box center [577, 502] width 622 height 31
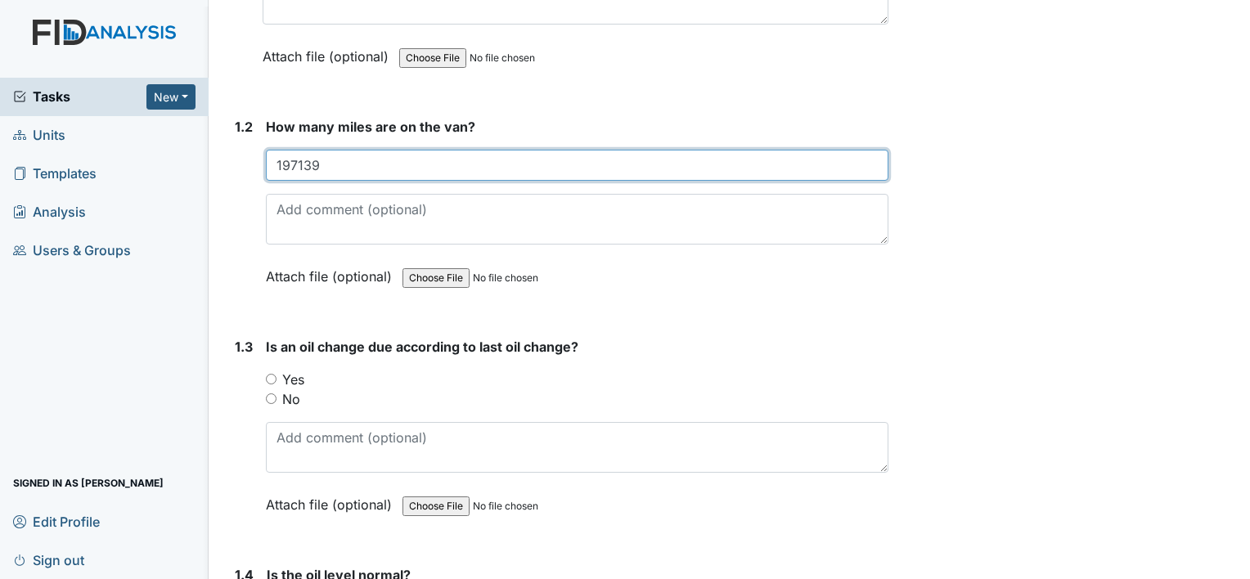
scroll to position [348, 0]
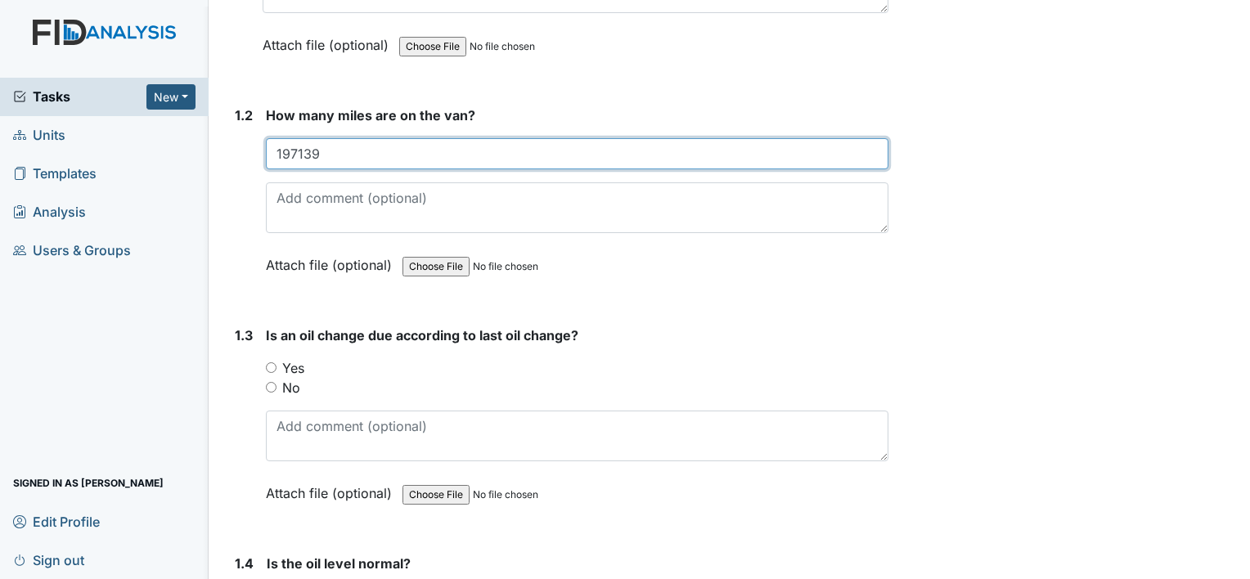
type input "197139"
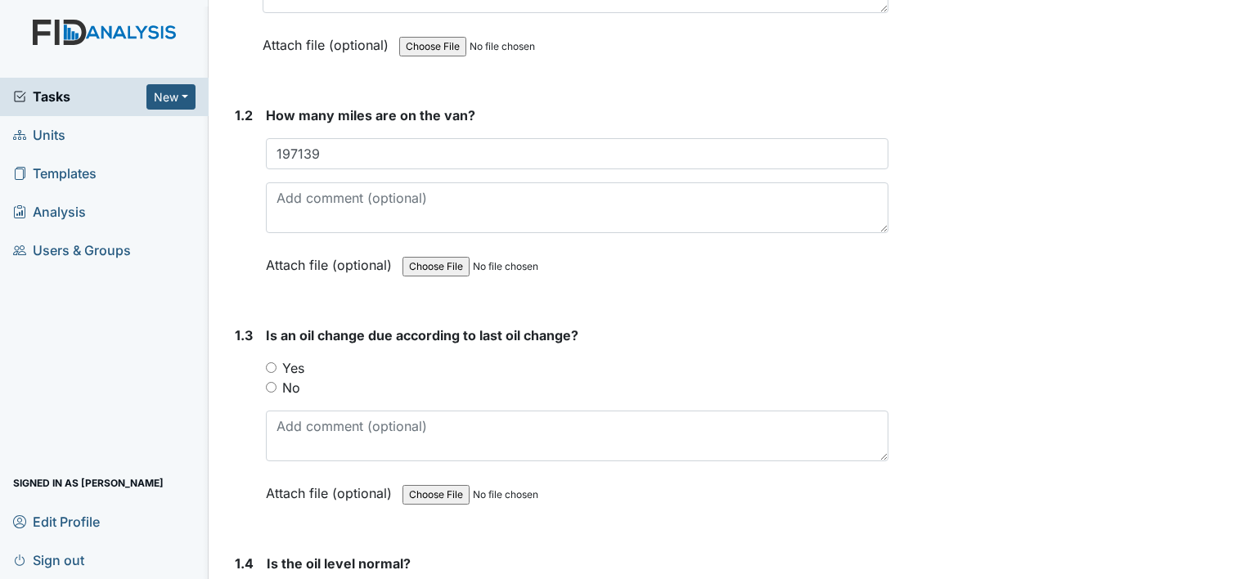
click at [268, 384] on input "No" at bounding box center [271, 387] width 11 height 11
radio input "true"
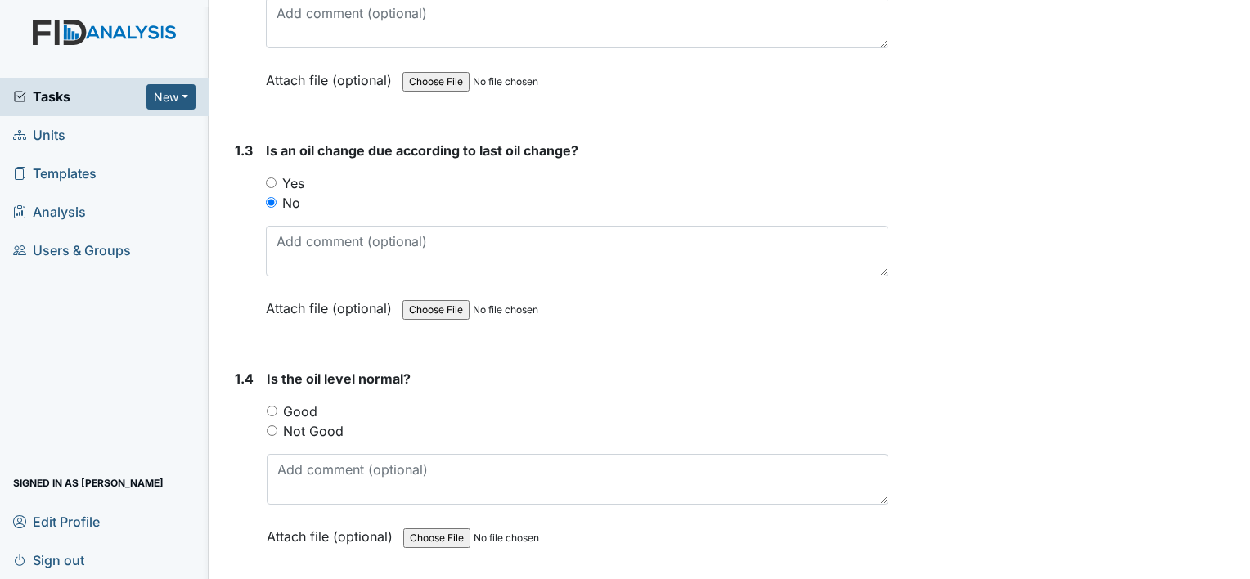
scroll to position [588, 0]
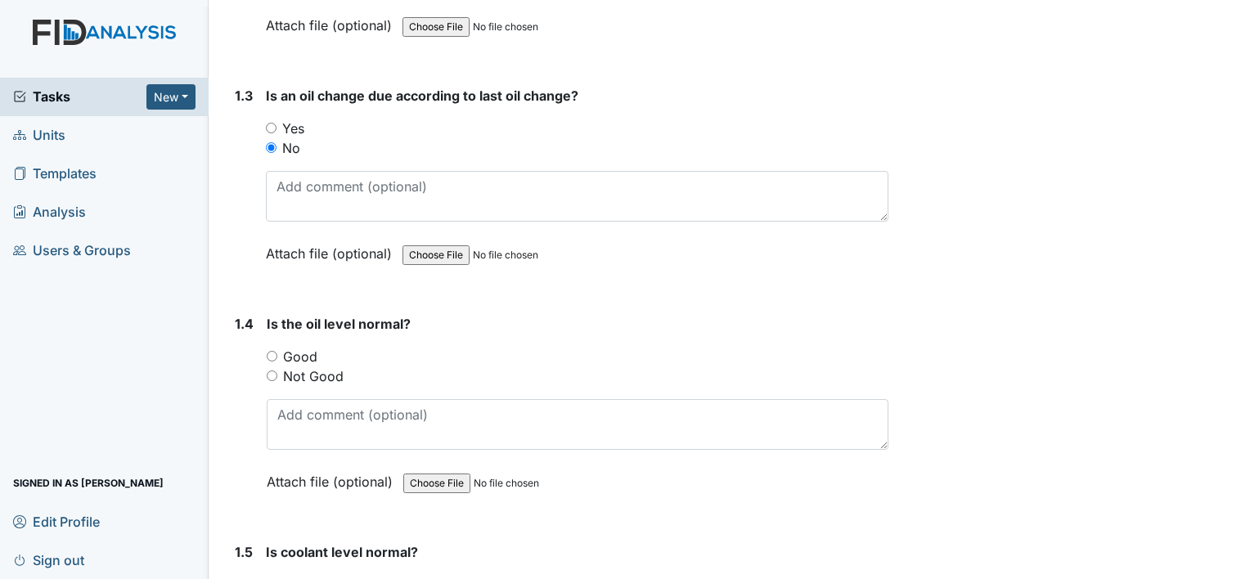
click at [269, 354] on input "Good" at bounding box center [272, 356] width 11 height 11
radio input "true"
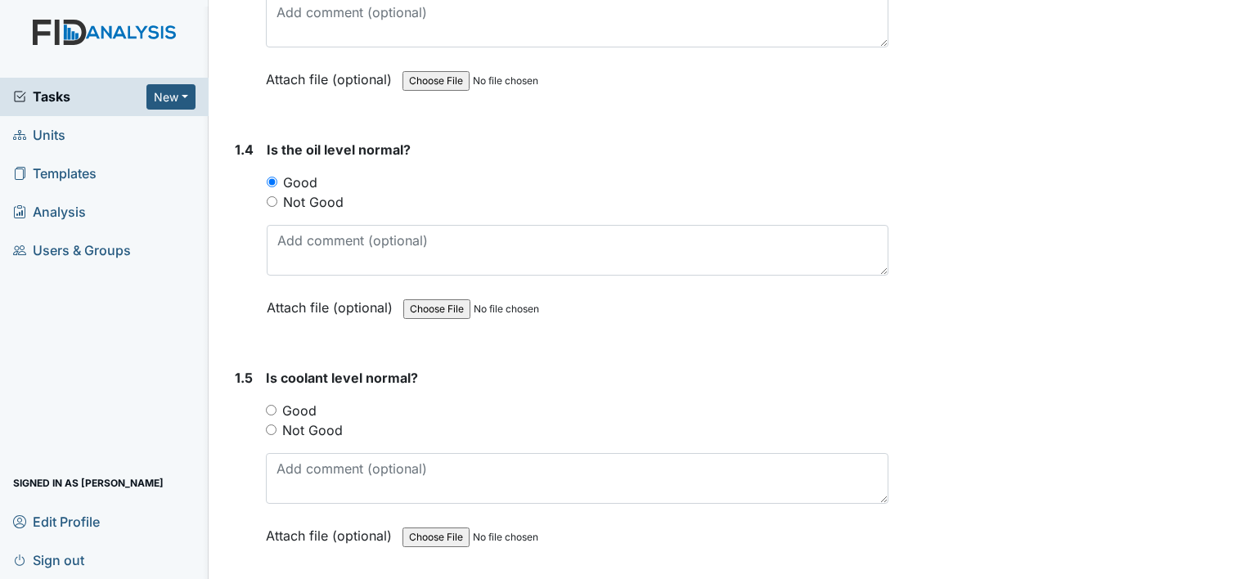
scroll to position [828, 0]
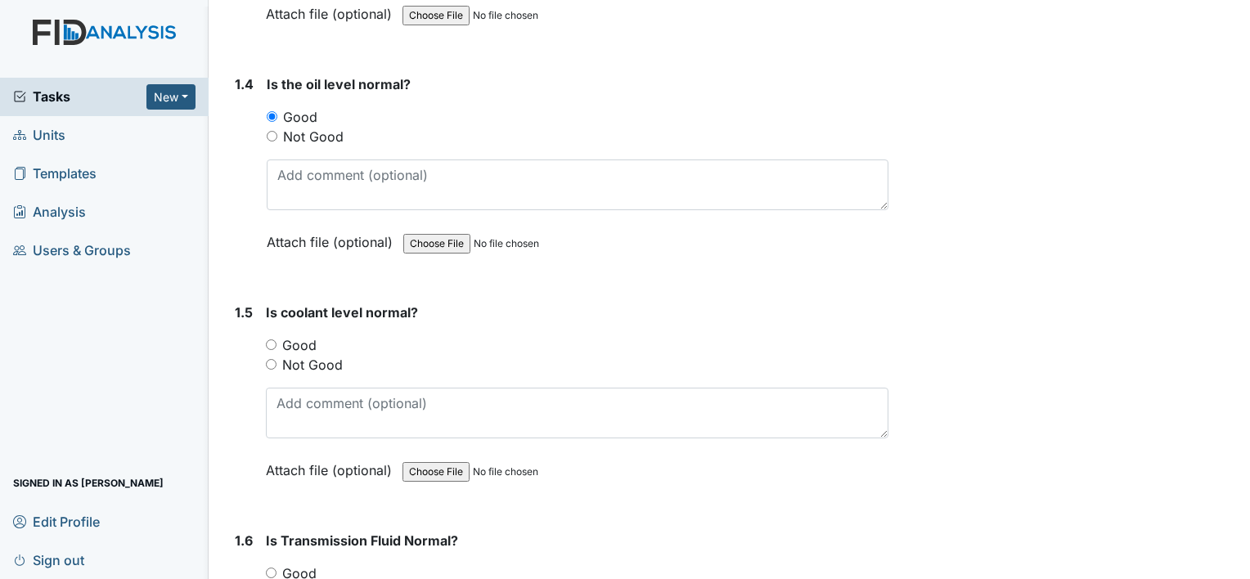
click at [264, 342] on div "1.5 Is coolant level normal? You must select one of the below options. Good Not…" at bounding box center [558, 404] width 660 height 202
click at [268, 340] on input "Good" at bounding box center [271, 344] width 11 height 11
radio input "true"
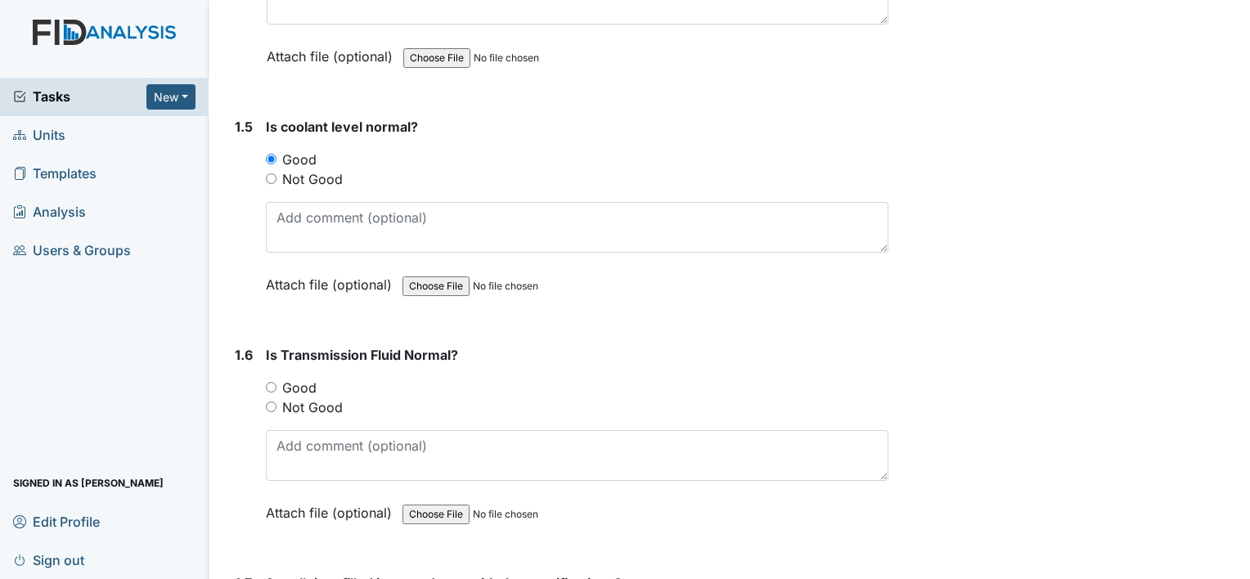
scroll to position [1090, 0]
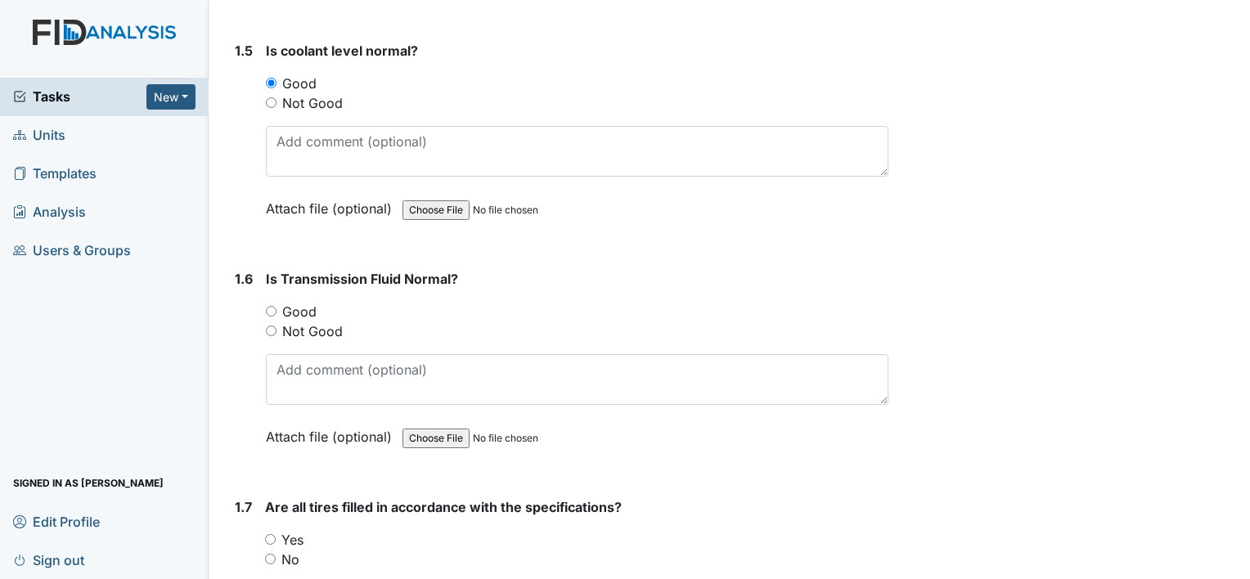
click at [271, 308] on input "Good" at bounding box center [271, 311] width 11 height 11
radio input "true"
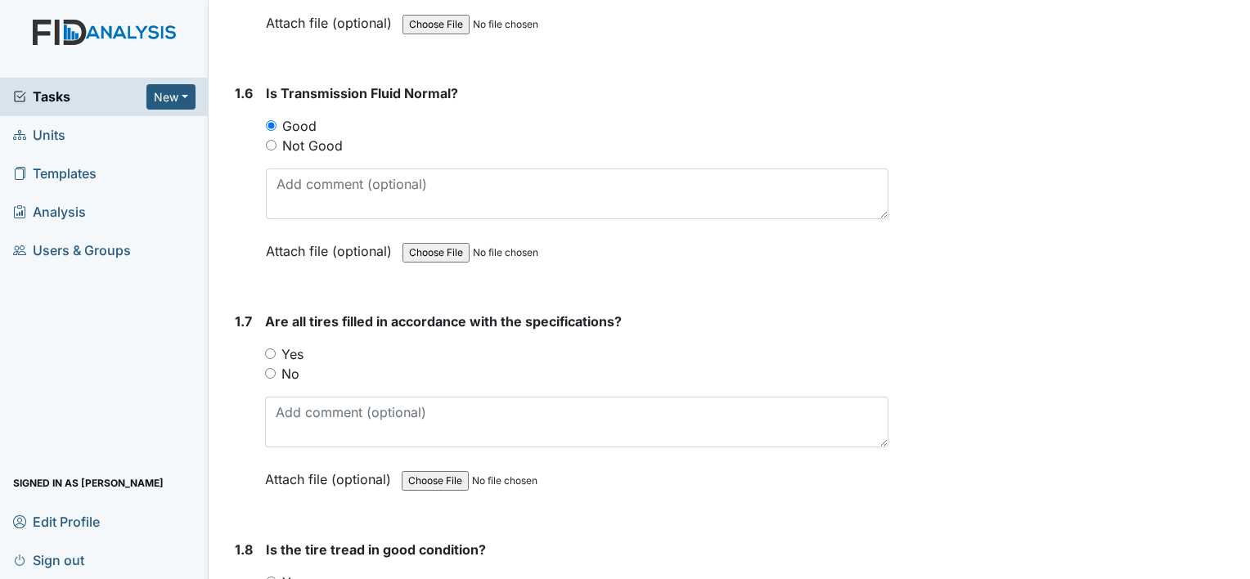
scroll to position [1351, 0]
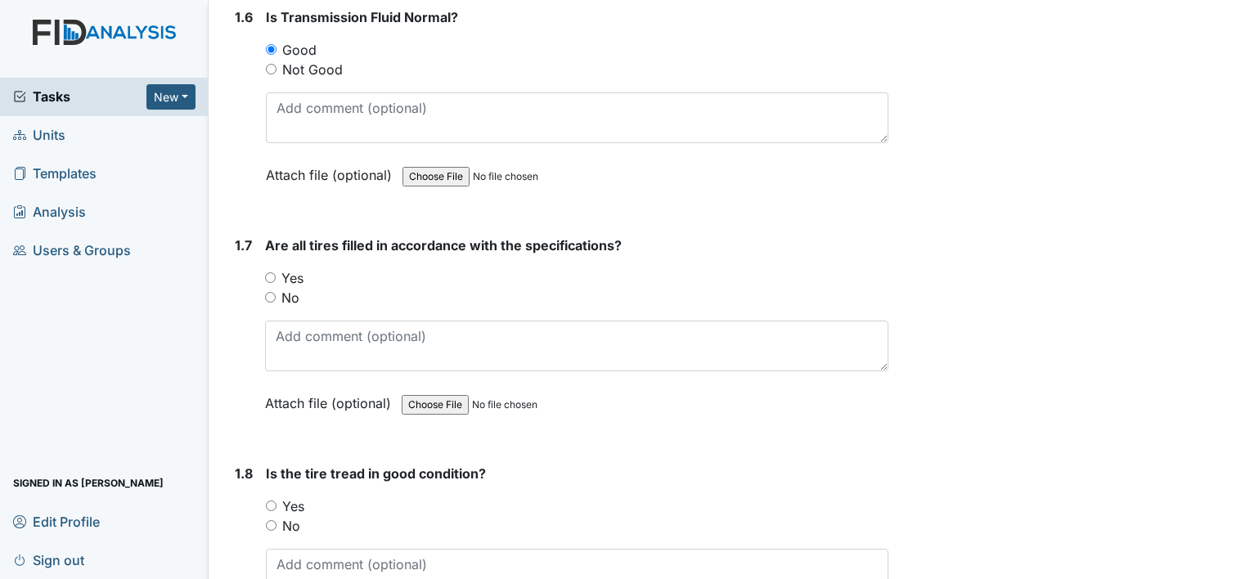
click at [267, 272] on input "Yes" at bounding box center [270, 277] width 11 height 11
radio input "true"
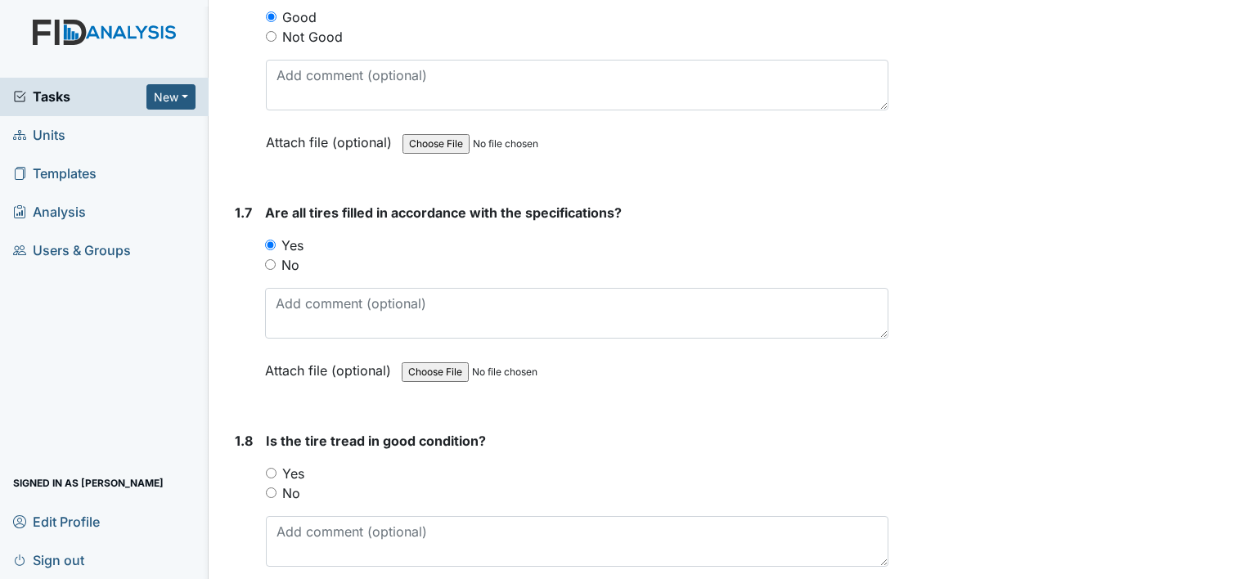
scroll to position [1471, 0]
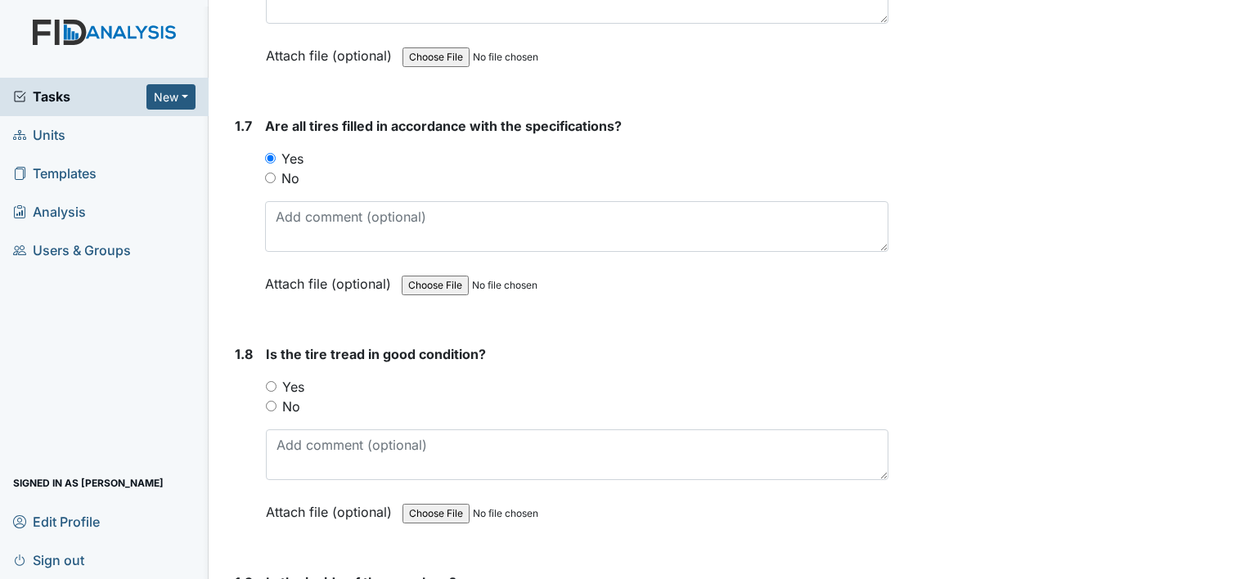
click at [272, 381] on input "Yes" at bounding box center [271, 386] width 11 height 11
radio input "true"
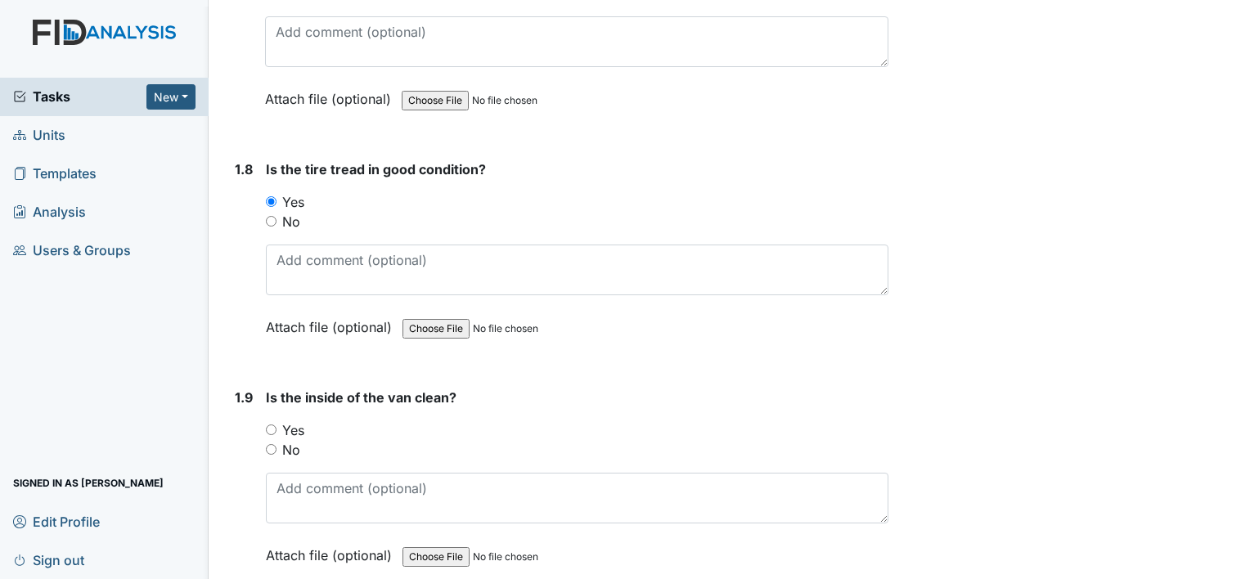
scroll to position [1765, 0]
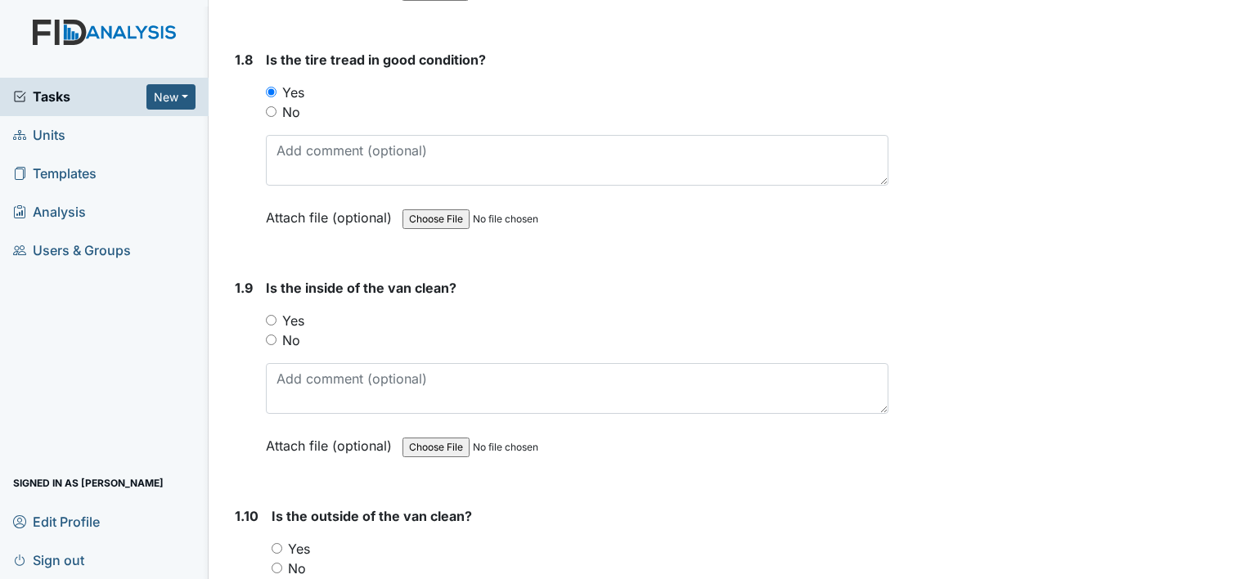
click at [270, 315] on input "Yes" at bounding box center [271, 320] width 11 height 11
radio input "true"
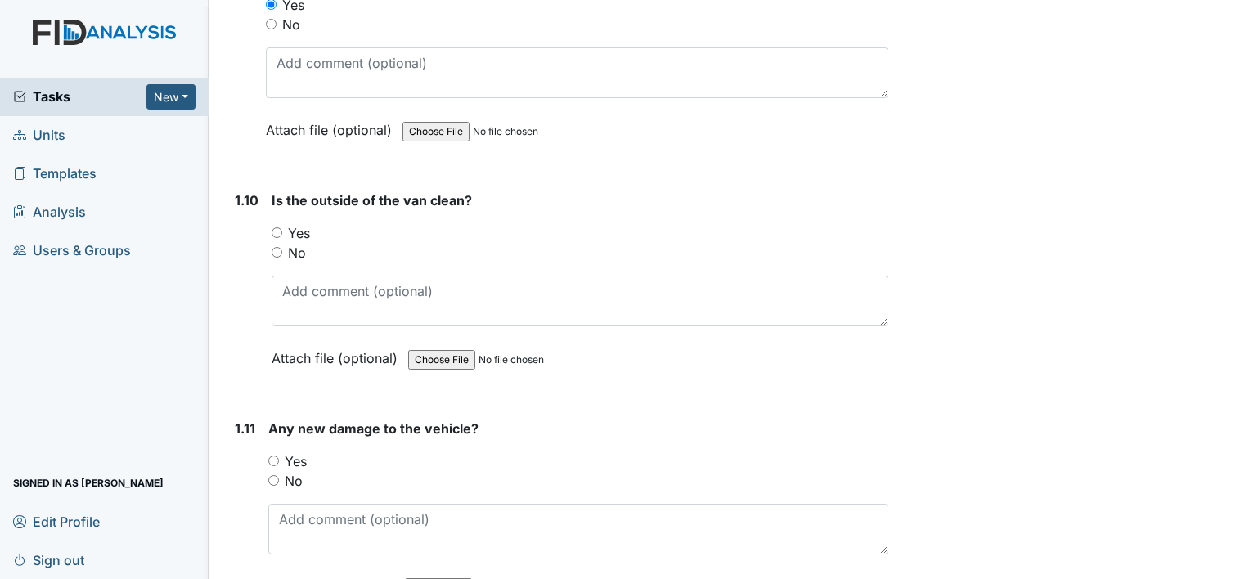
scroll to position [2146, 0]
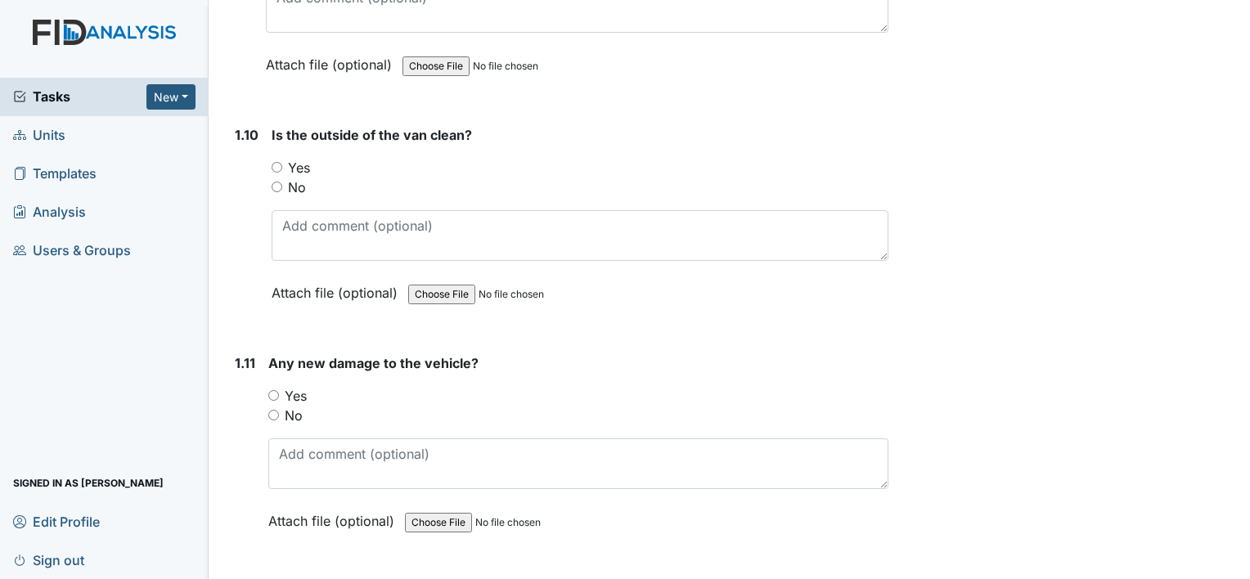
click at [273, 162] on input "Yes" at bounding box center [277, 167] width 11 height 11
radio input "true"
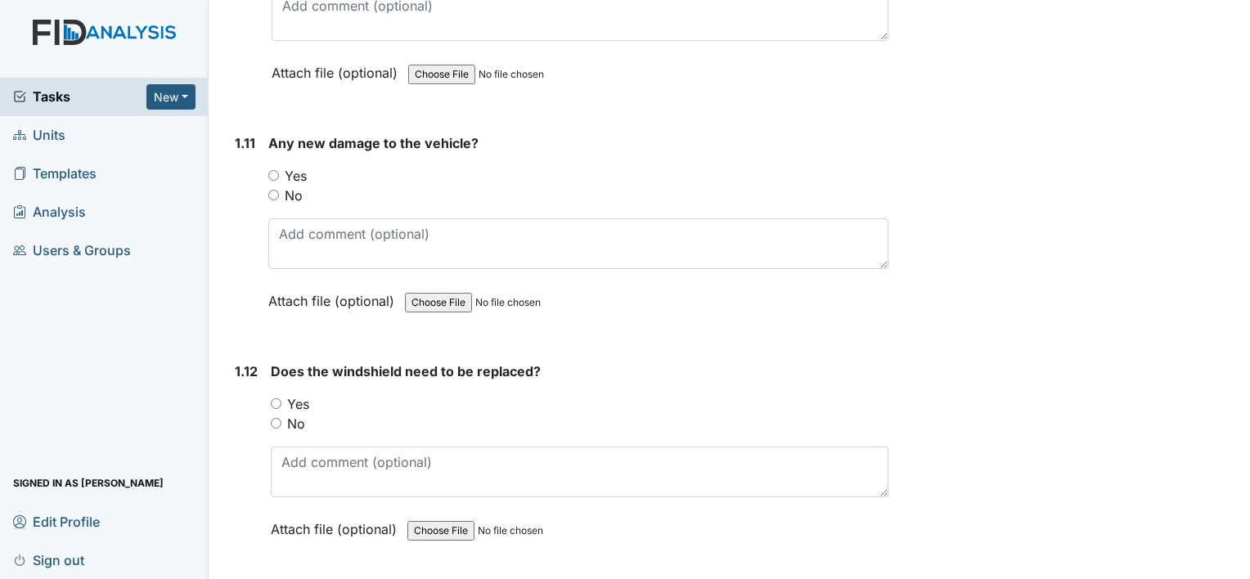
scroll to position [2368, 0]
click at [270, 188] on input "No" at bounding box center [273, 193] width 11 height 11
radio input "true"
click at [275, 416] on input "No" at bounding box center [276, 421] width 11 height 11
radio input "true"
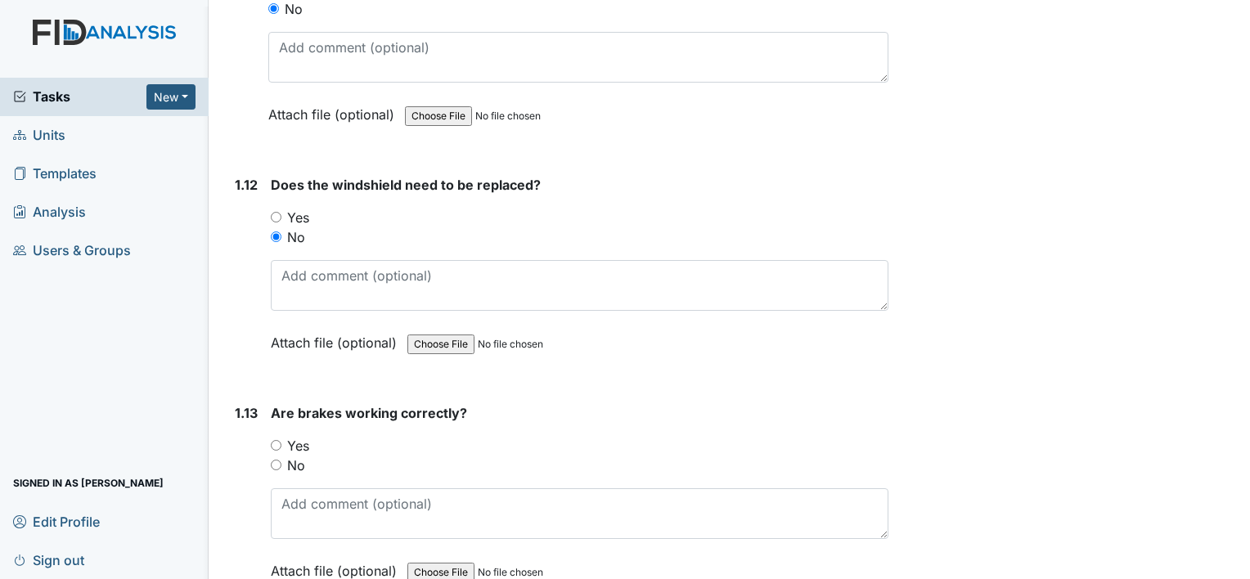
scroll to position [2640, 0]
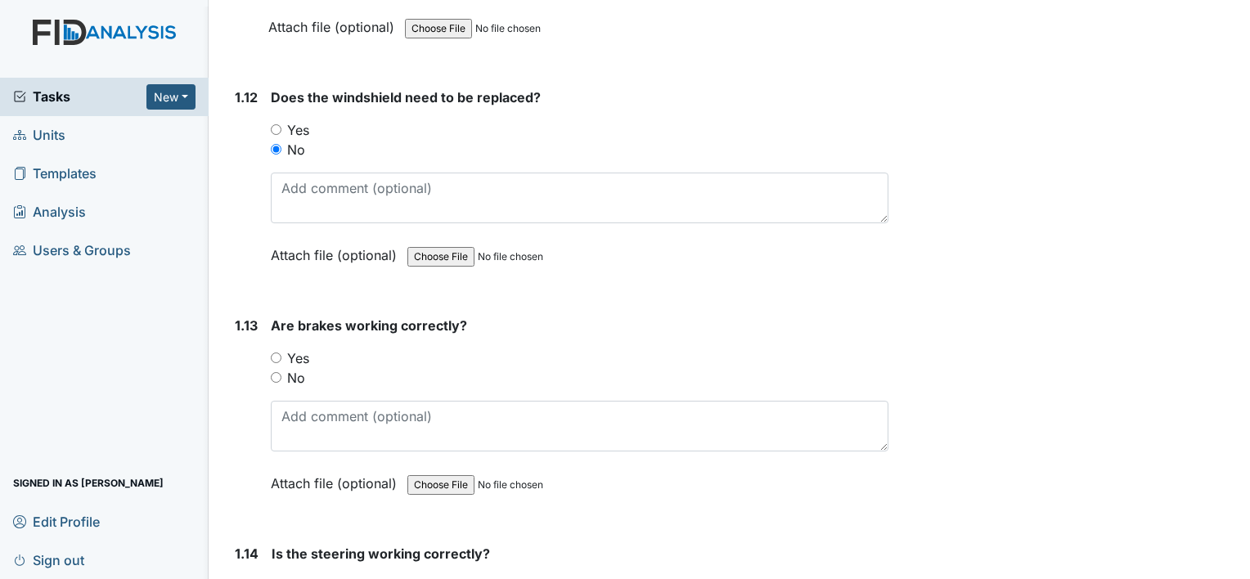
click at [272, 353] on input "Yes" at bounding box center [276, 358] width 11 height 11
radio input "true"
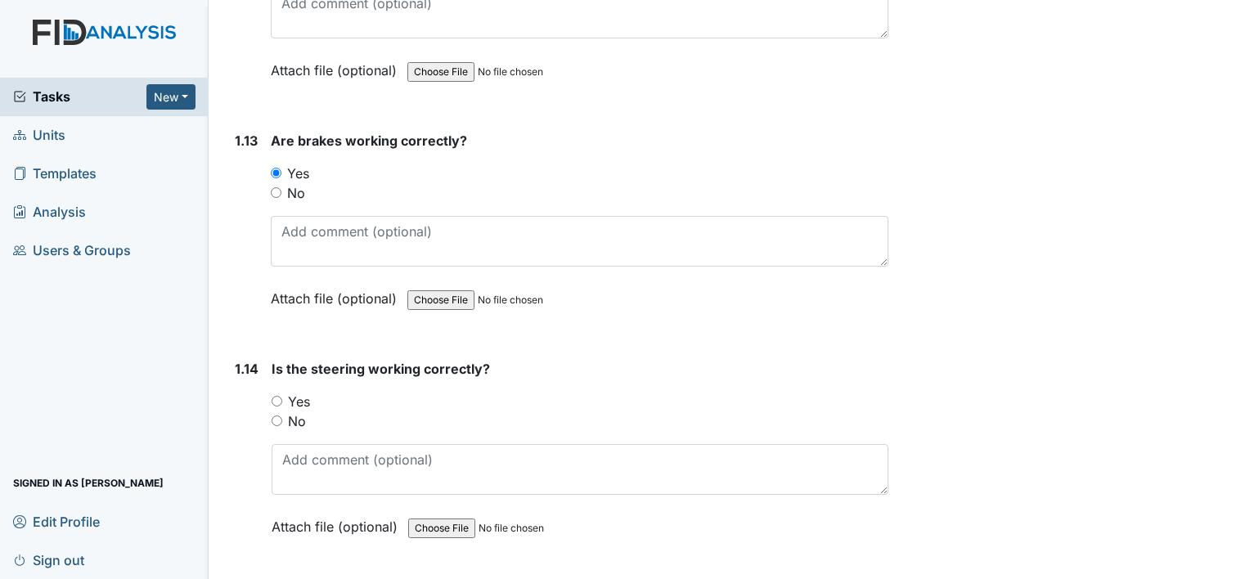
scroll to position [2880, 0]
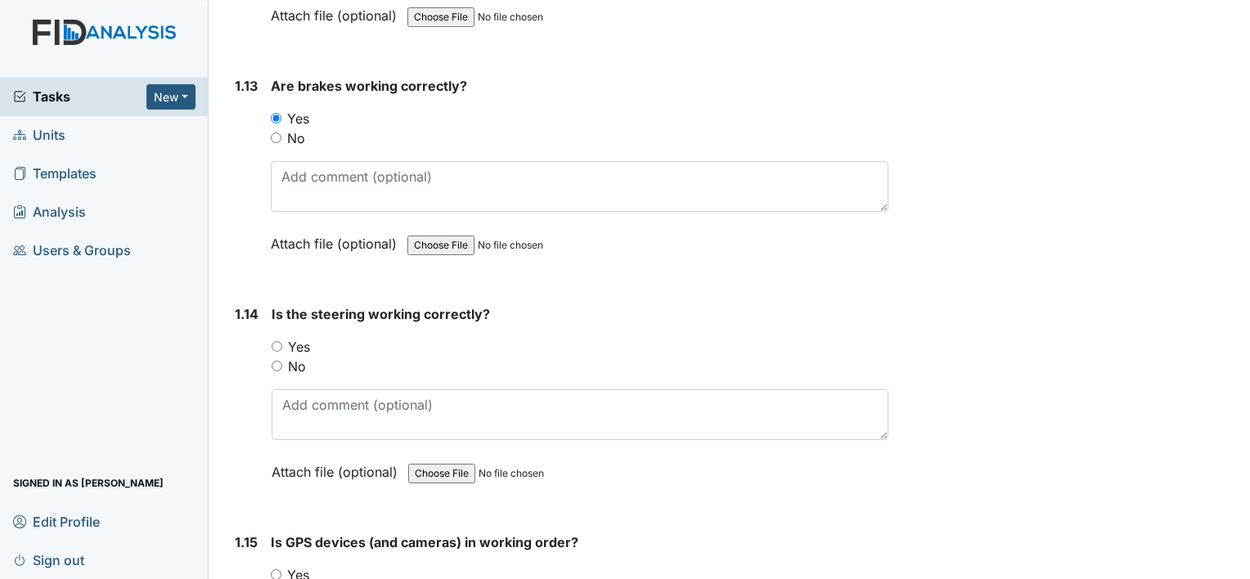
click at [274, 341] on input "Yes" at bounding box center [277, 346] width 11 height 11
radio input "true"
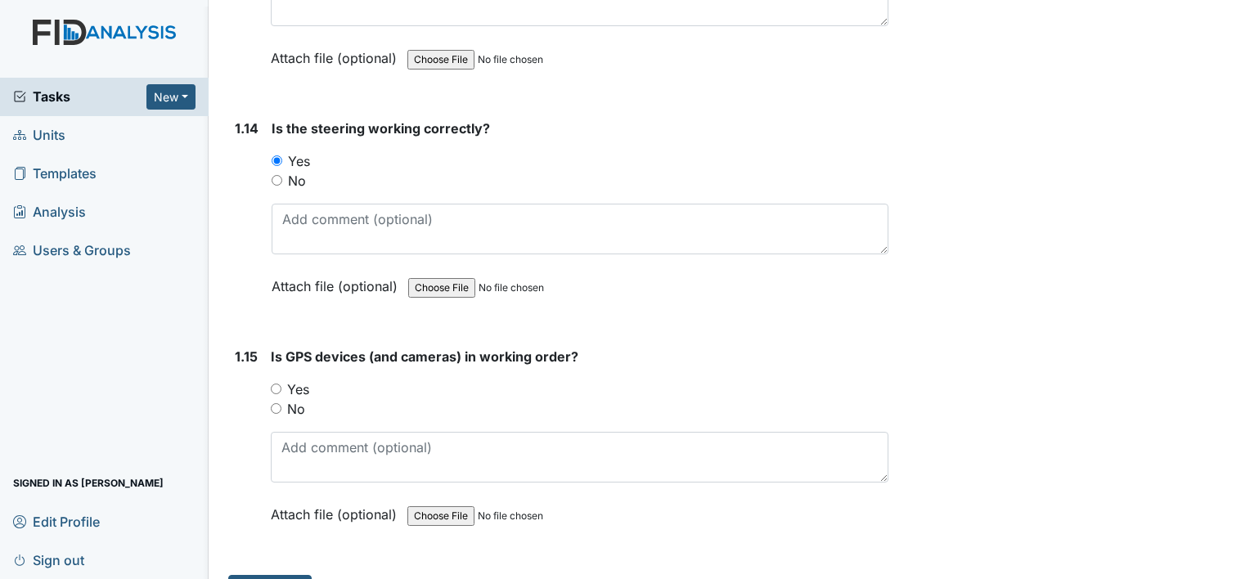
scroll to position [3093, 0]
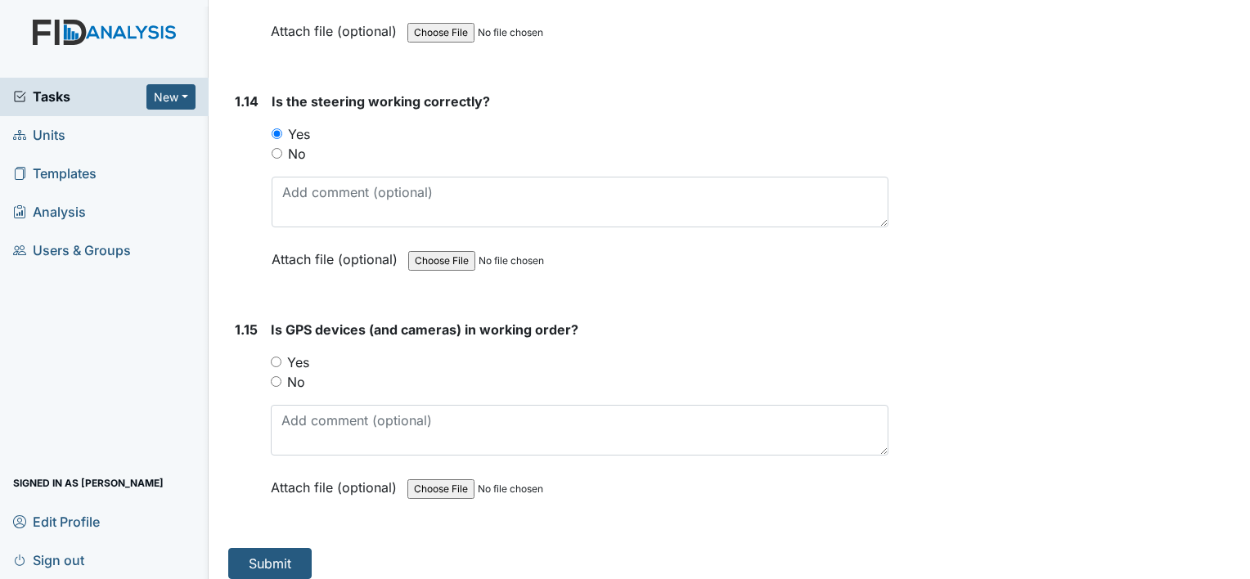
click at [272, 357] on input "Yes" at bounding box center [276, 362] width 11 height 11
radio input "true"
click at [251, 548] on button "Submit" at bounding box center [269, 563] width 83 height 31
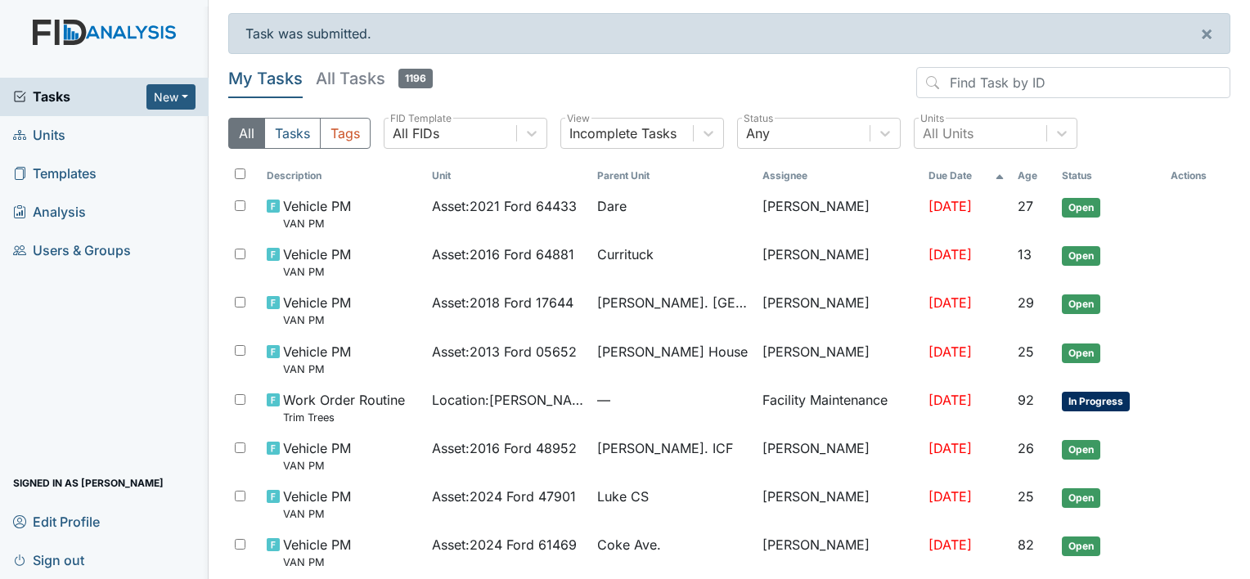
scroll to position [506, 0]
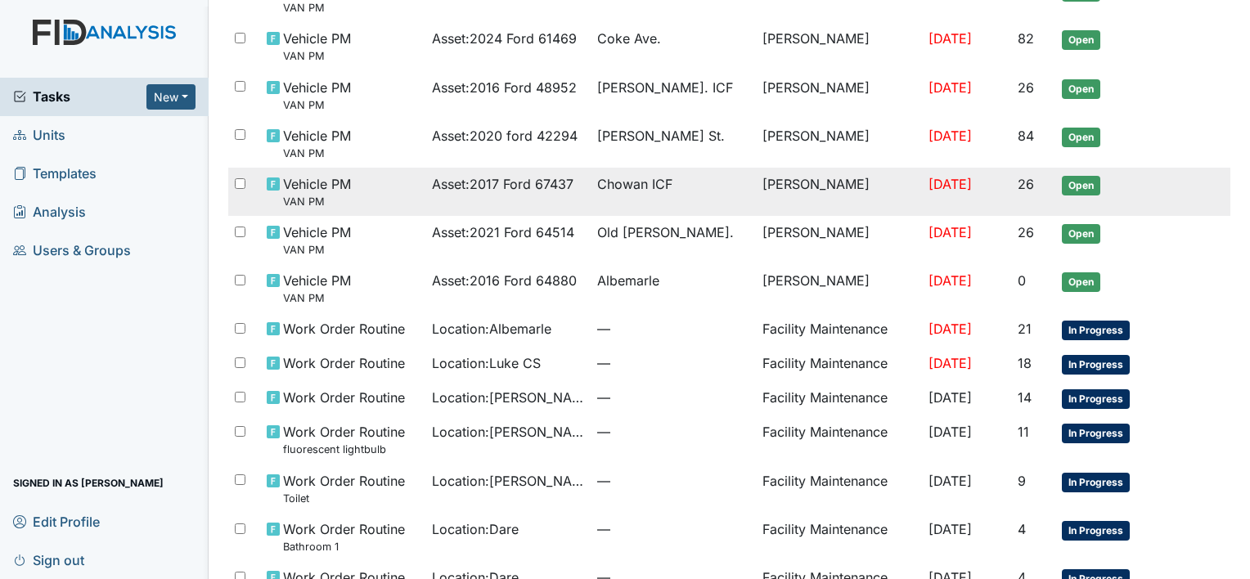
click at [619, 175] on span "Chowan ICF" at bounding box center [634, 184] width 75 height 20
click at [605, 183] on span "Chowan ICF" at bounding box center [634, 184] width 75 height 20
